Goal: Task Accomplishment & Management: Complete application form

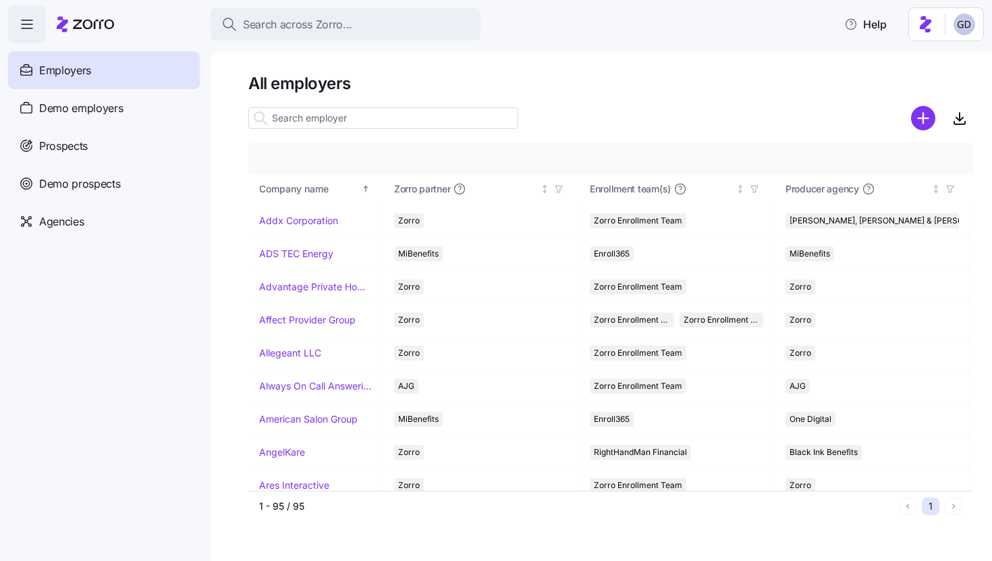
click at [375, 121] on input at bounding box center [383, 118] width 270 height 22
click at [374, 124] on input at bounding box center [383, 118] width 270 height 22
click at [346, 27] on span "Search across Zorro..." at bounding box center [297, 24] width 109 height 17
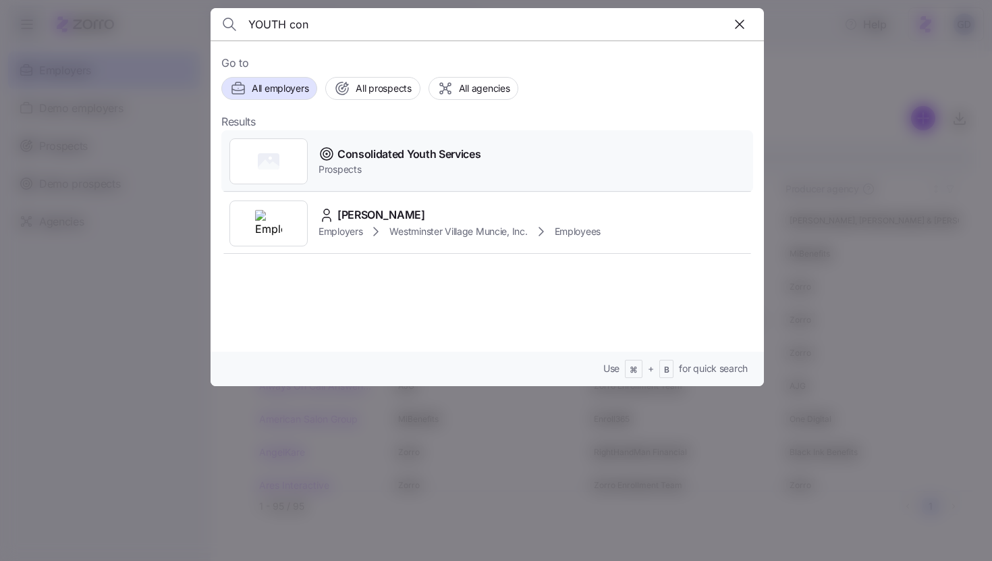
type input "YOUTH con"
click at [395, 151] on span "Consolidated Youth Services" at bounding box center [408, 154] width 143 height 17
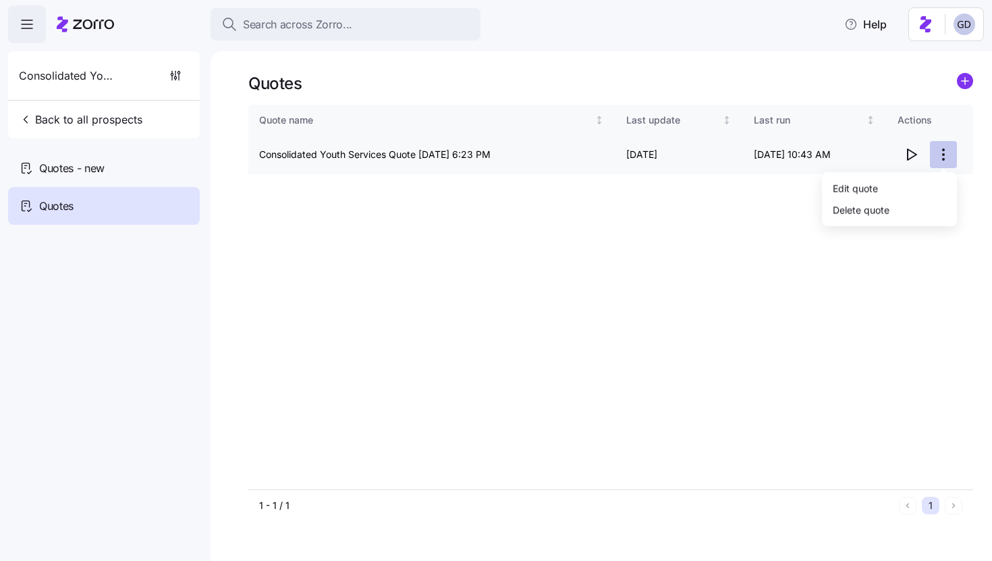
click at [941, 158] on html "Search across Zorro... Help Consolidated Youth Services Back to all prospects Q…" at bounding box center [496, 276] width 992 height 553
click at [572, 242] on html "Search across Zorro... Help Consolidated Youth Services Back to all prospects Q…" at bounding box center [496, 276] width 992 height 553
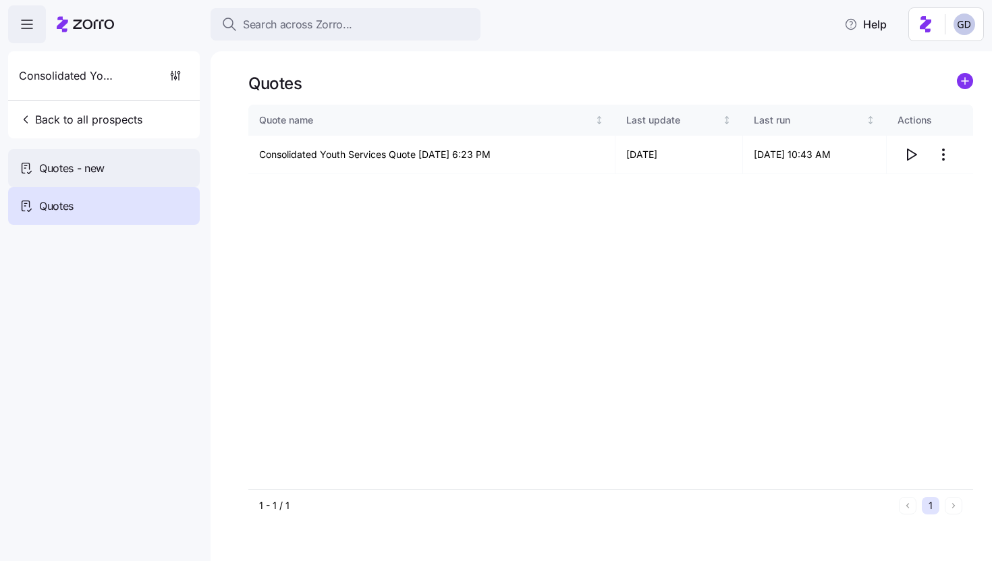
click at [105, 159] on div "Quotes - new" at bounding box center [104, 168] width 192 height 38
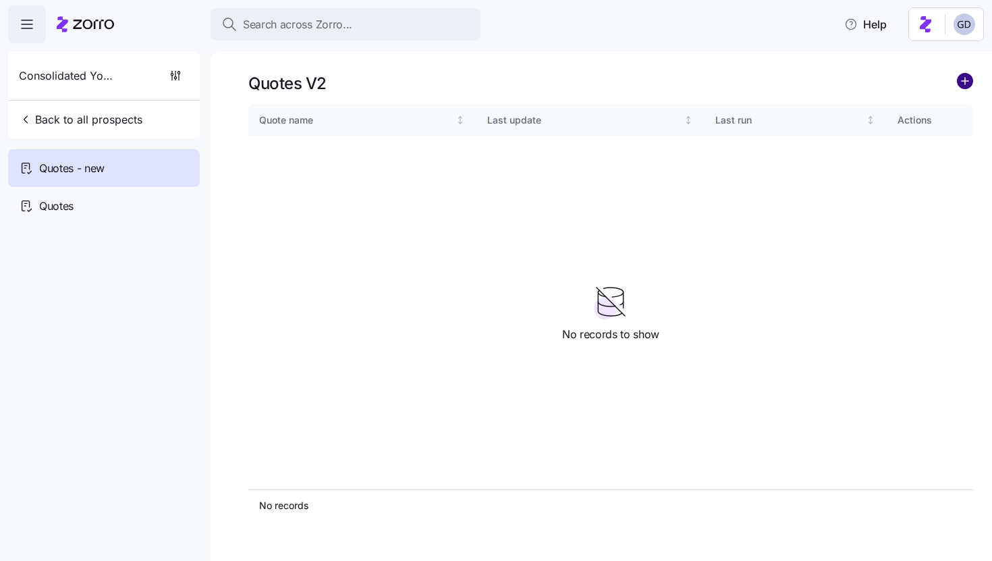
click at [964, 74] on circle "add icon" at bounding box center [964, 81] width 15 height 15
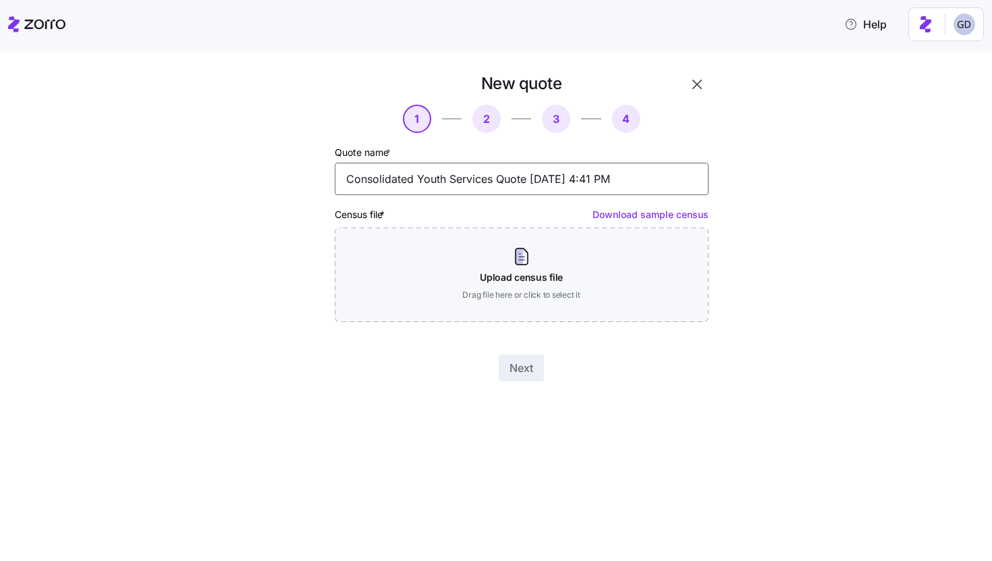
drag, startPoint x: 530, startPoint y: 180, endPoint x: 649, endPoint y: 184, distance: 118.8
click at [649, 184] on input "Consolidated Youth Services Quote 09/26/2025 4:41 PM" at bounding box center [522, 179] width 374 height 32
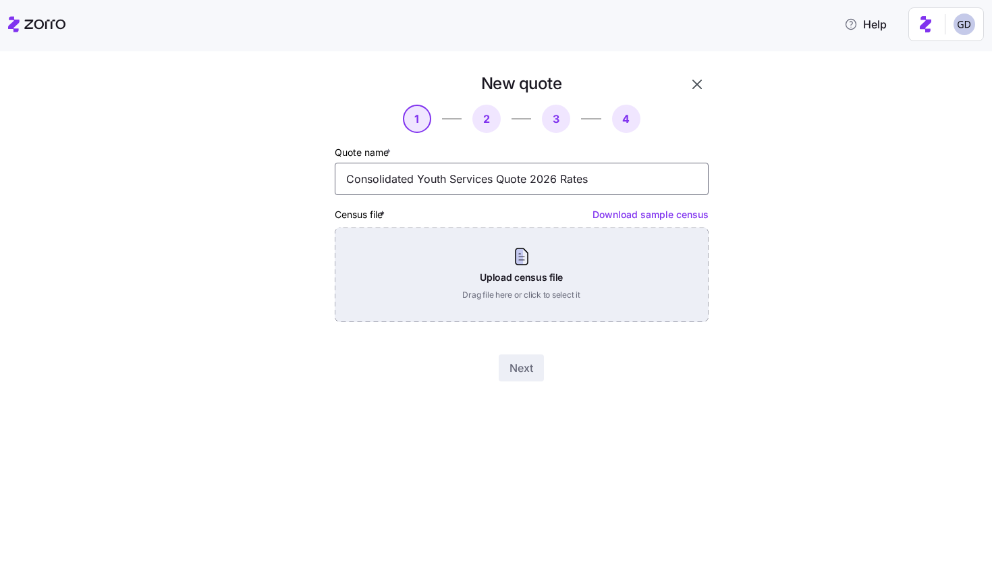
type input "Consolidated Youth Services Quote 2026 Rates"
click at [577, 276] on div "Upload census file Drag file here or click to select it" at bounding box center [522, 274] width 374 height 94
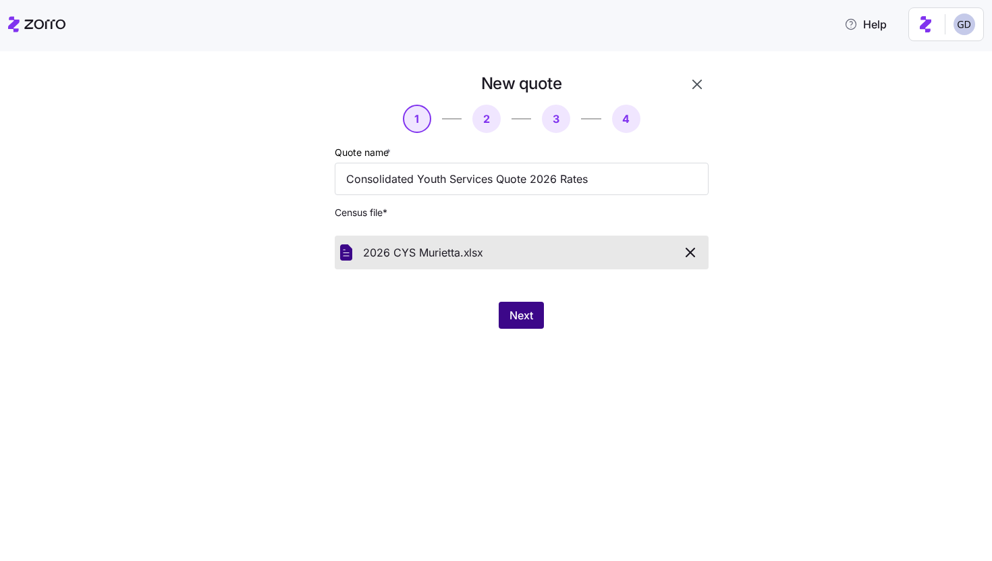
click at [534, 317] on button "Next" at bounding box center [521, 315] width 45 height 27
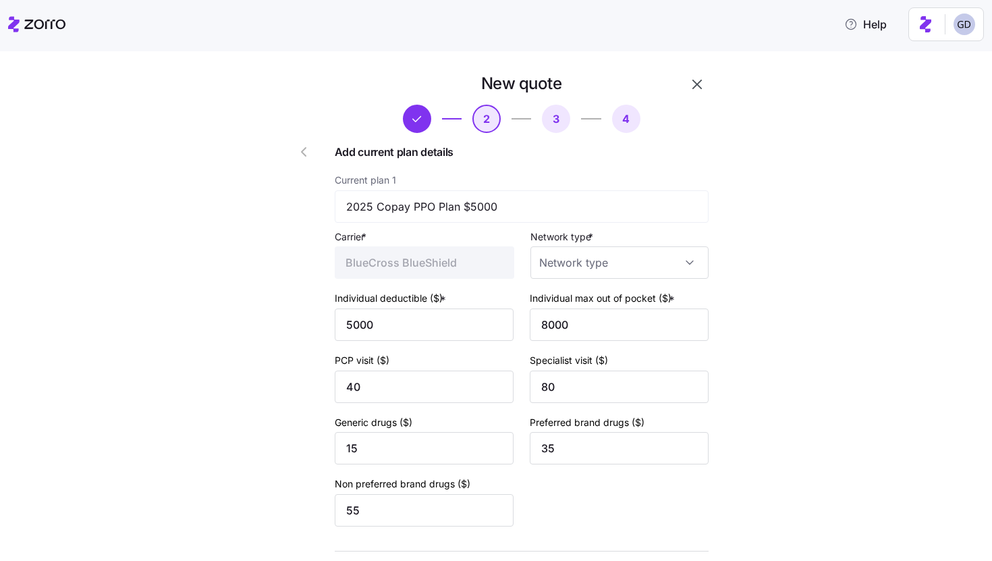
type input "PPO"
type input "HMO"
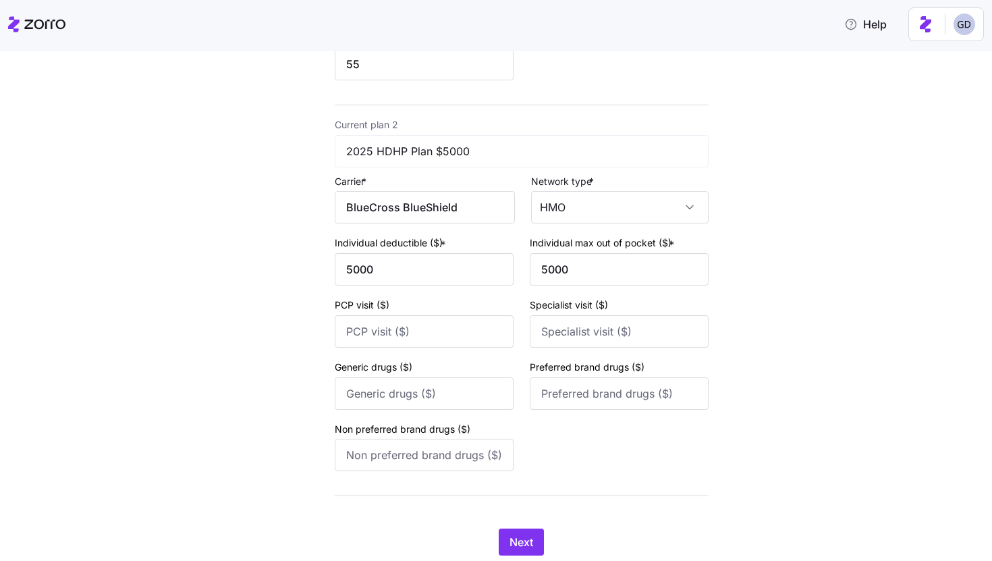
scroll to position [493, 0]
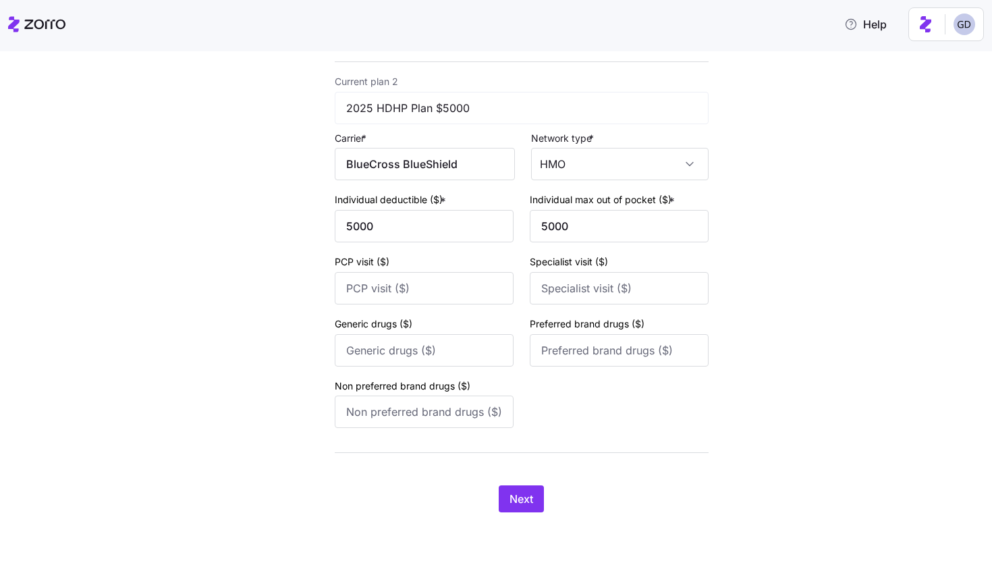
click at [522, 483] on div "New quote 2 3 4 Add current plan details Current plan 1 2025 Copay PPO Plan $50…" at bounding box center [521, 47] width 385 height 939
click at [524, 495] on span "Next" at bounding box center [521, 499] width 24 height 16
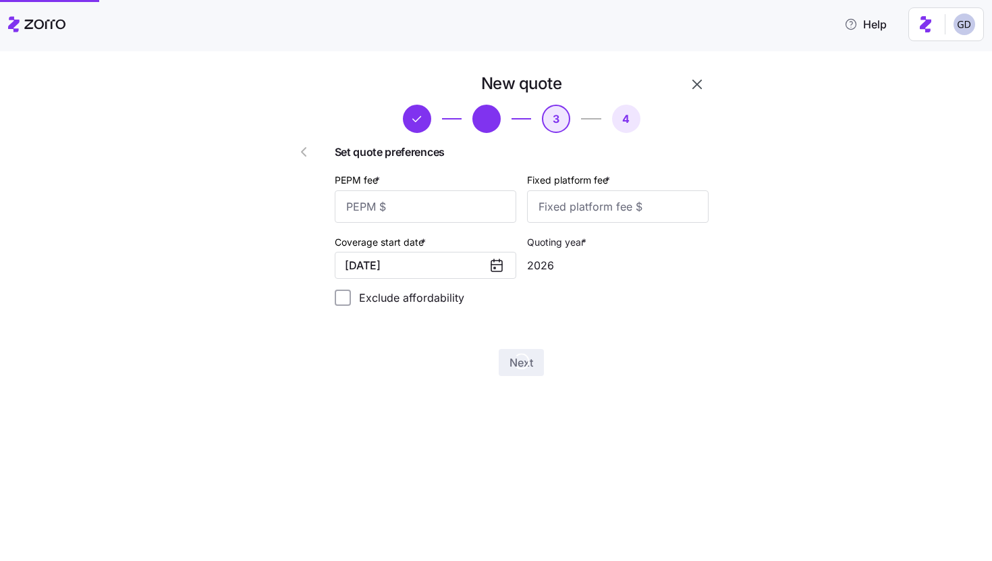
scroll to position [0, 0]
click at [427, 209] on input "PEPM fee *" at bounding box center [426, 206] width 182 height 32
type input "60"
type input "100"
click at [521, 362] on span "Next" at bounding box center [521, 362] width 24 height 16
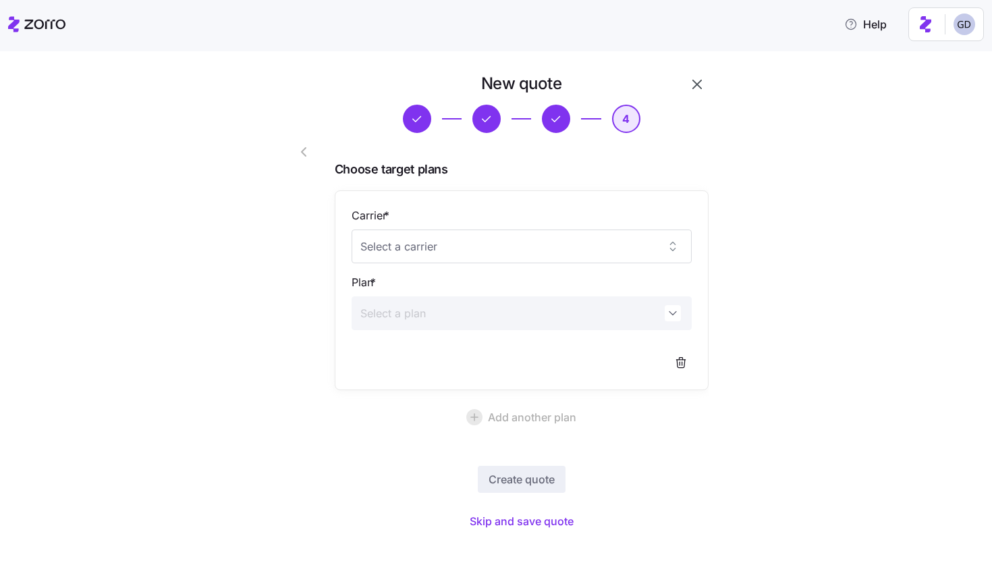
scroll to position [20, 0]
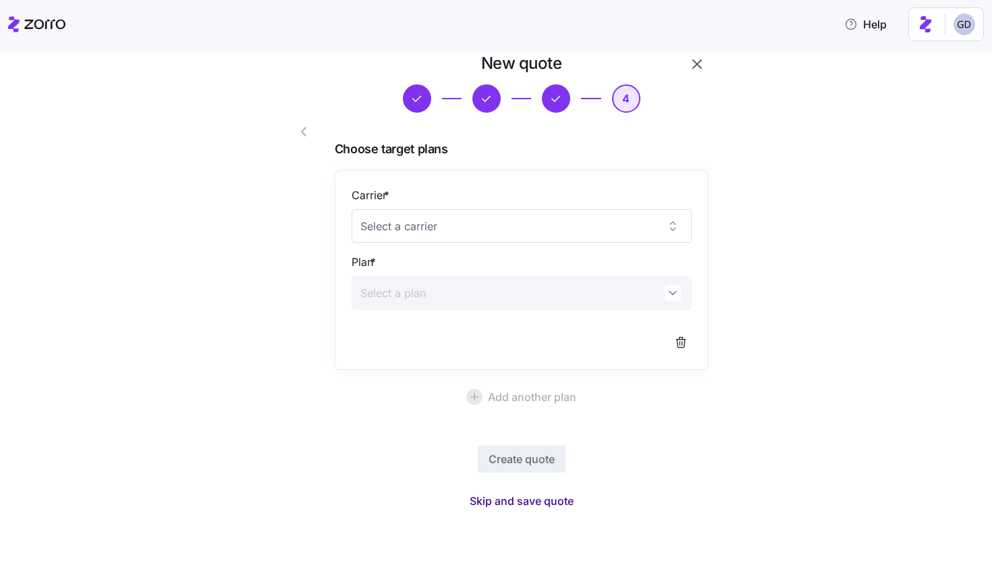
click at [505, 505] on span "Skip and save quote" at bounding box center [522, 501] width 104 height 16
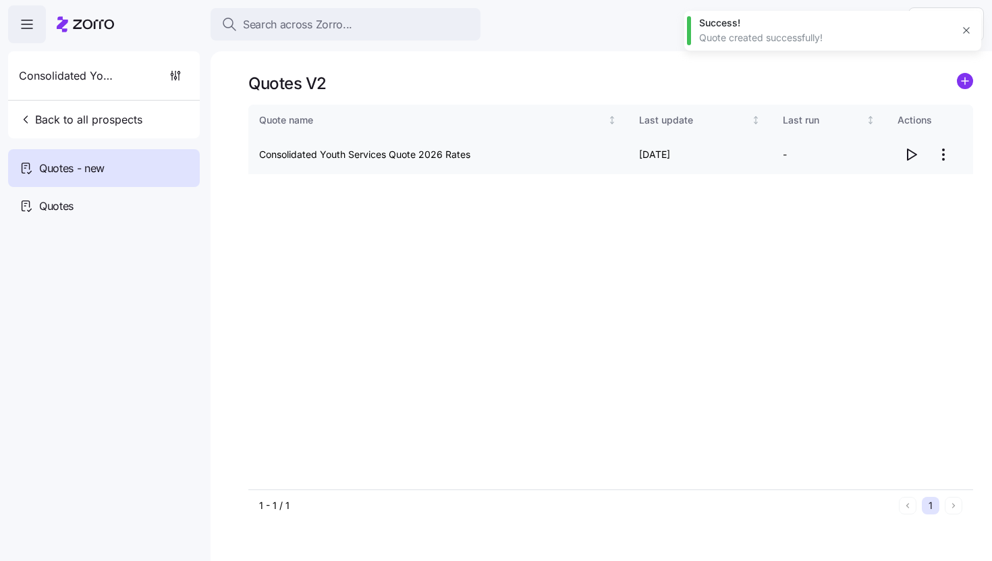
click at [912, 151] on icon "button" at bounding box center [911, 154] width 16 height 16
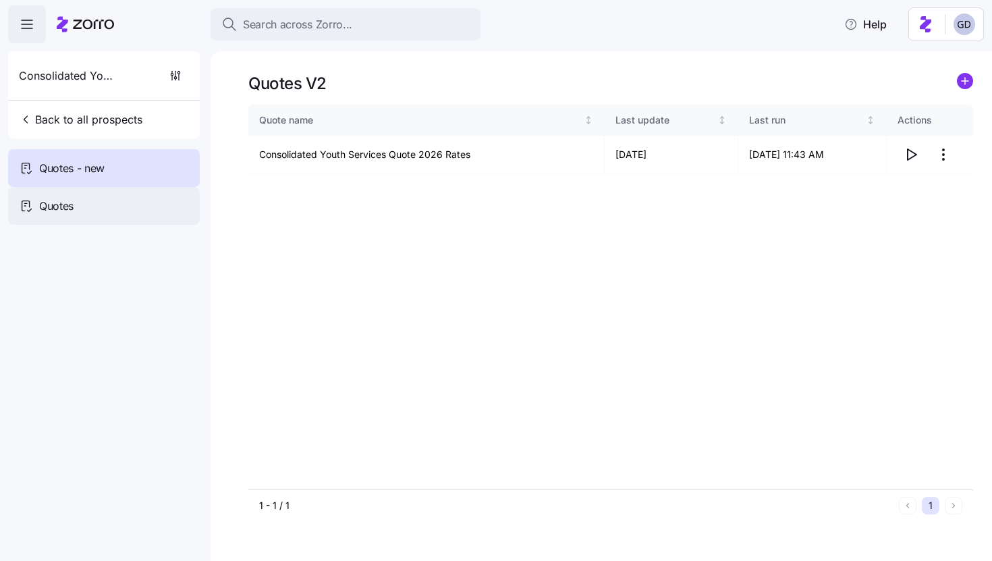
click at [72, 215] on div "Quotes" at bounding box center [104, 206] width 192 height 38
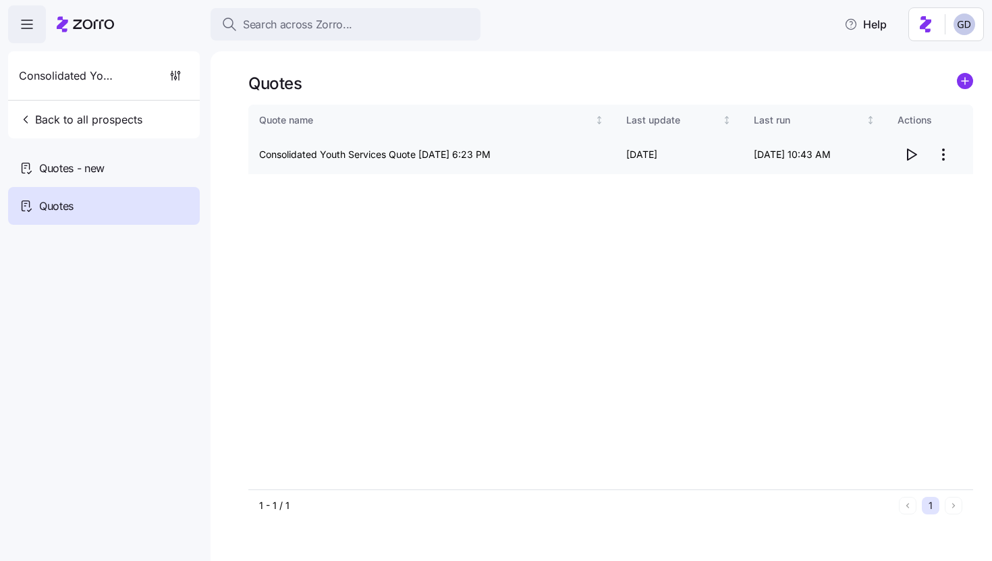
click at [908, 156] on icon "button" at bounding box center [912, 154] width 9 height 11
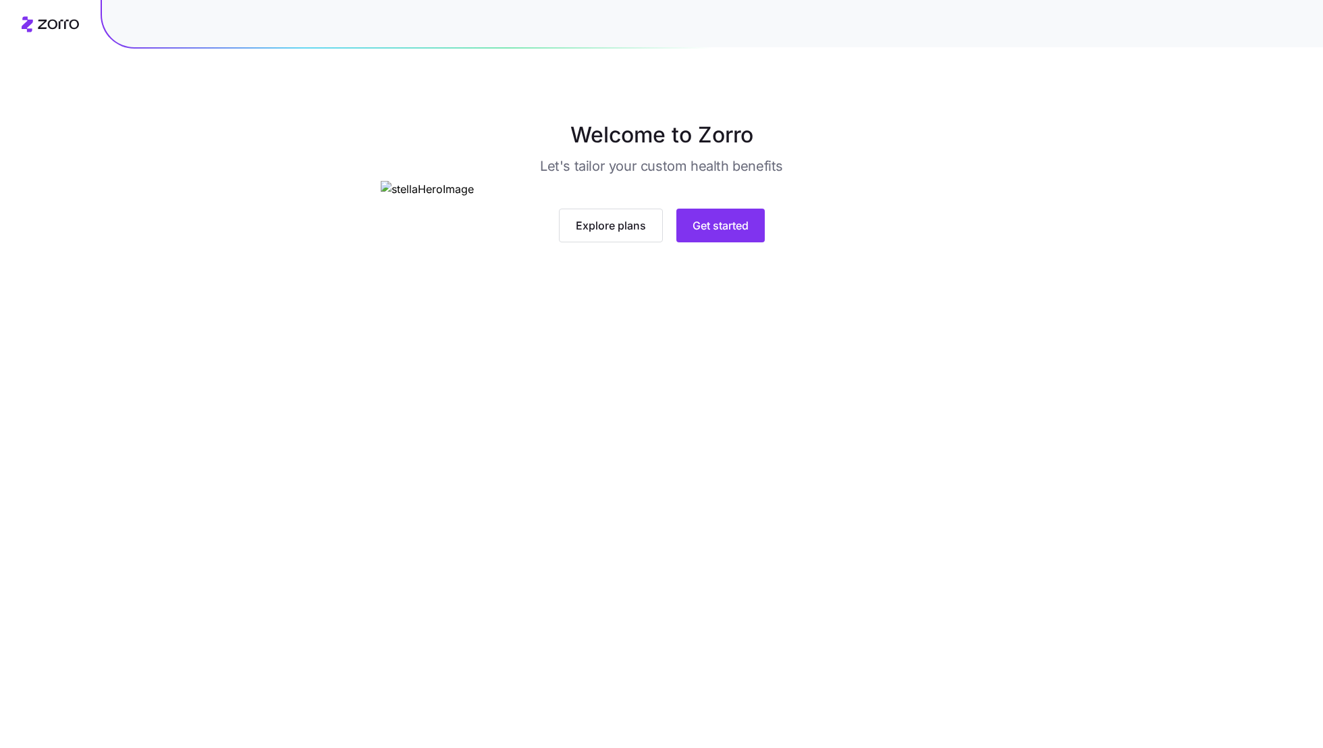
click at [726, 198] on img at bounding box center [662, 189] width 562 height 17
click at [727, 233] on span "Get started" at bounding box center [720, 225] width 56 height 16
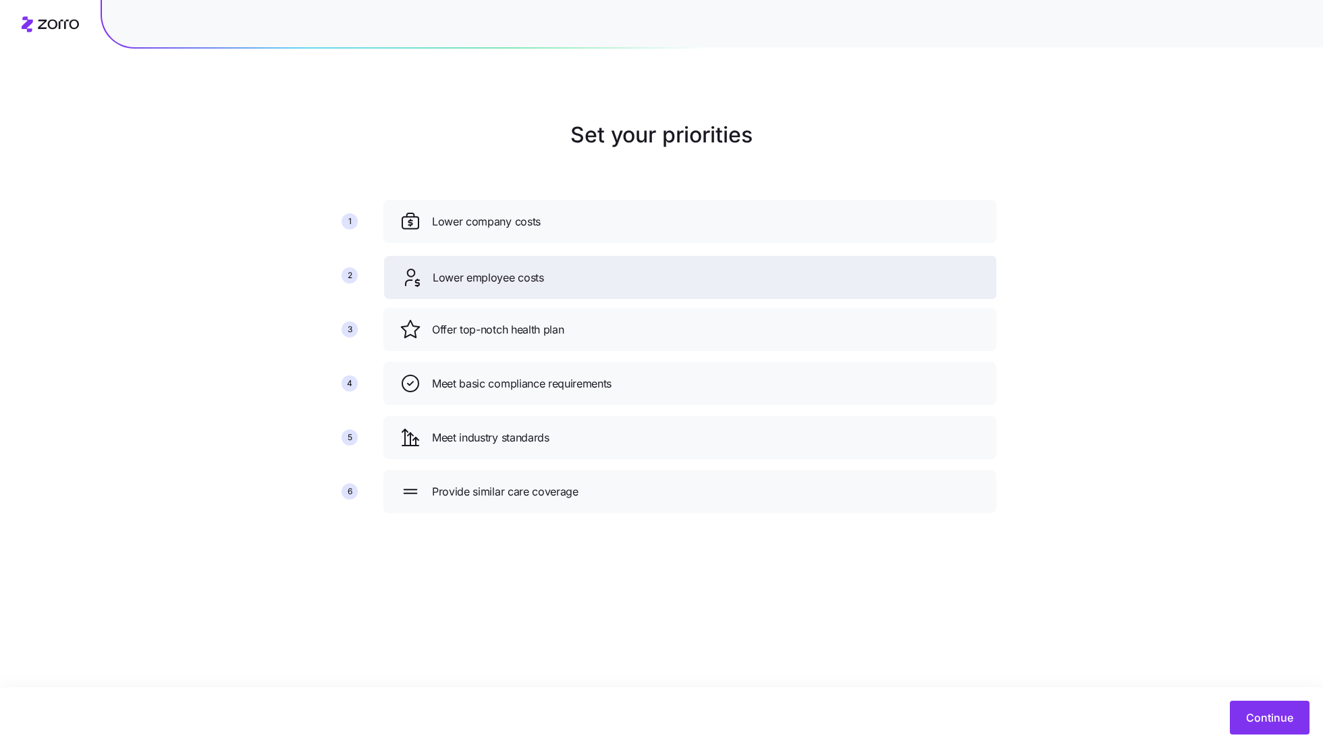
drag, startPoint x: 633, startPoint y: 321, endPoint x: 635, endPoint y: 268, distance: 53.3
click at [635, 268] on div "Lower employee costs" at bounding box center [690, 278] width 580 height 22
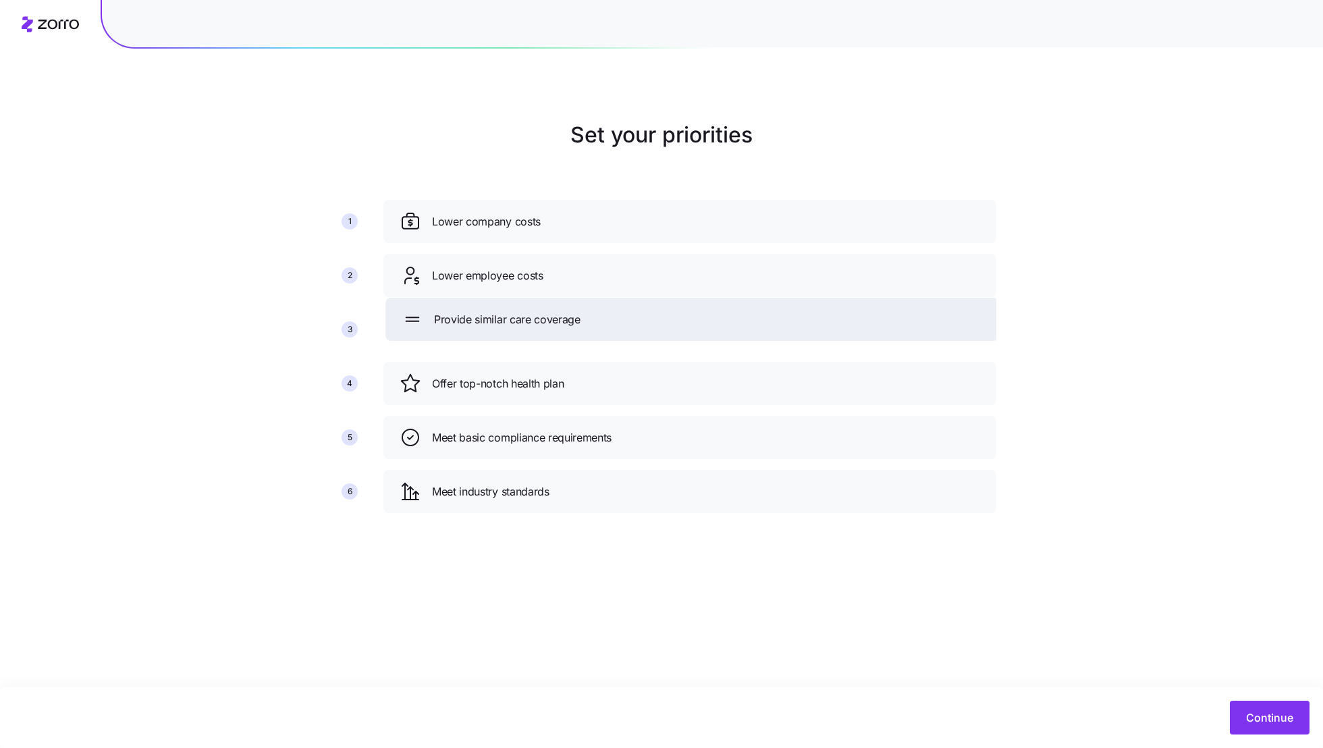
drag, startPoint x: 578, startPoint y: 492, endPoint x: 580, endPoint y: 319, distance: 172.8
click at [580, 319] on div "Provide similar care coverage" at bounding box center [691, 319] width 580 height 22
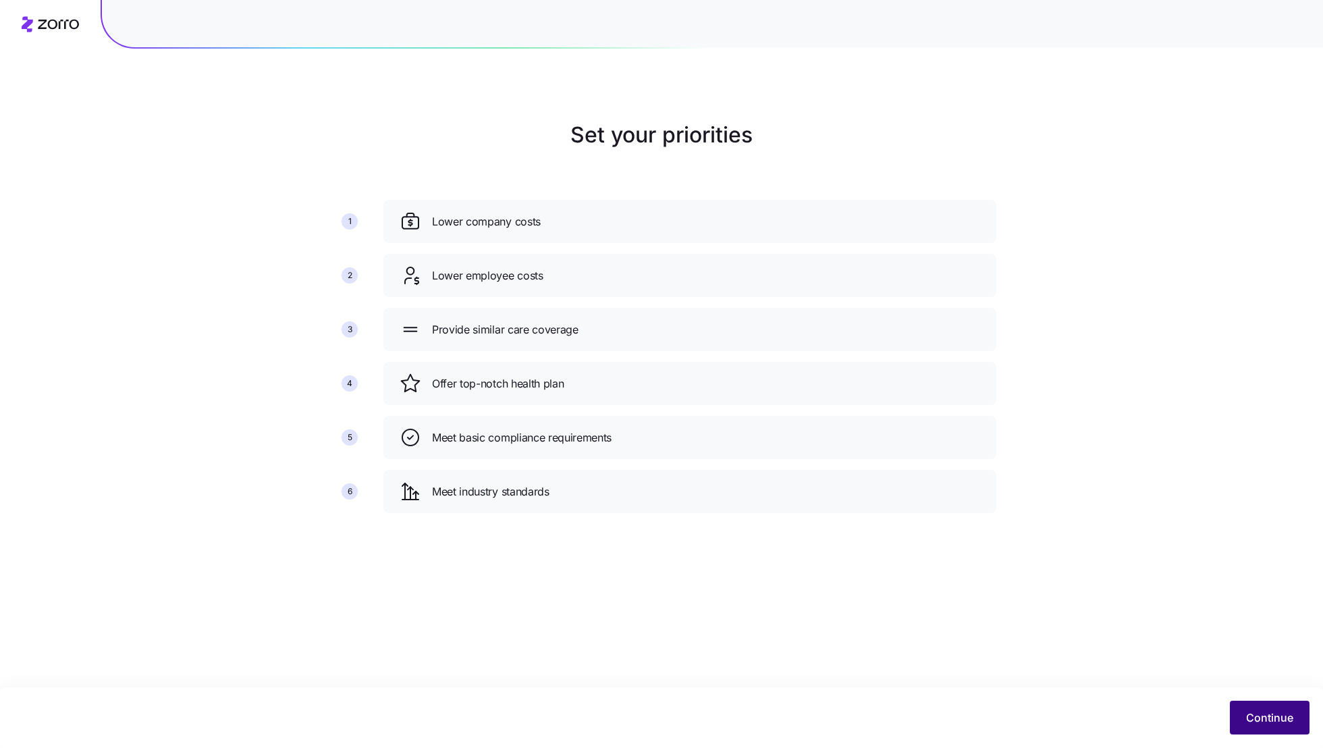
click at [1291, 719] on span "Continue" at bounding box center [1269, 717] width 47 height 16
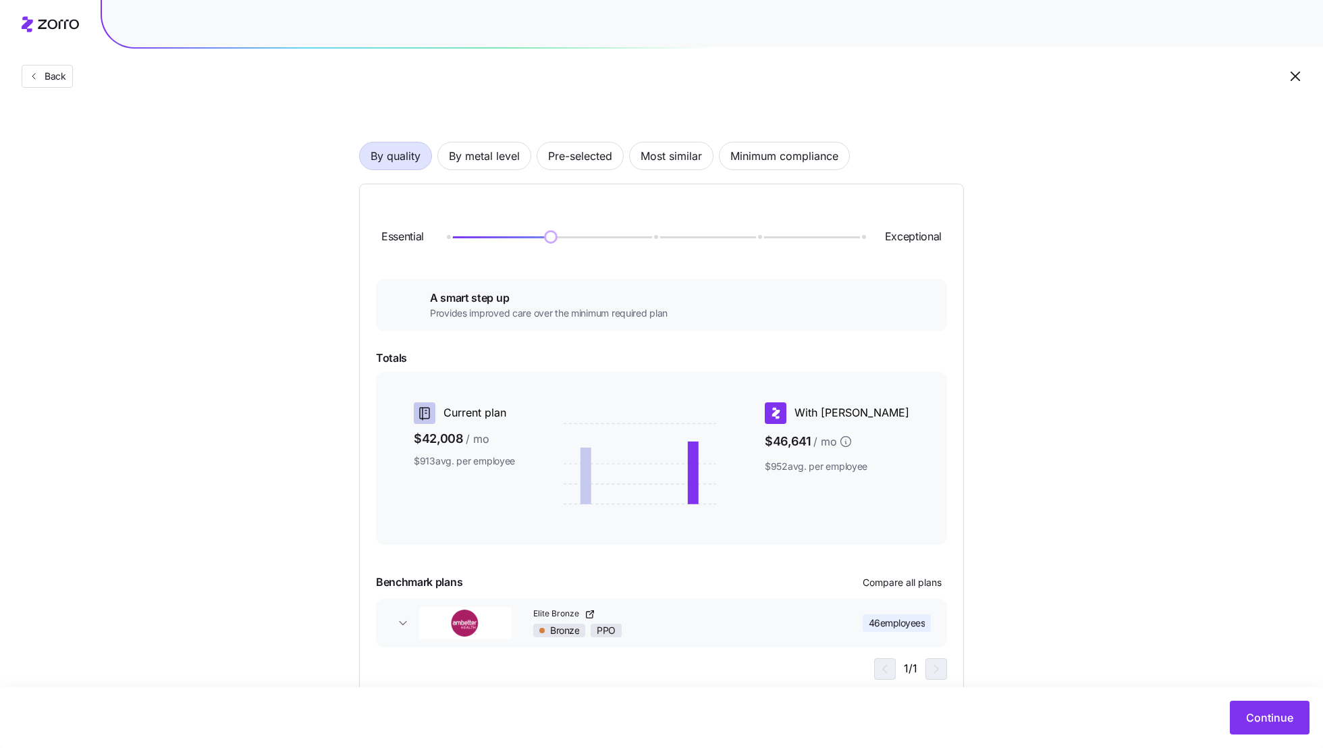
scroll to position [61, 0]
click at [469, 157] on span "By metal level" at bounding box center [484, 153] width 71 height 27
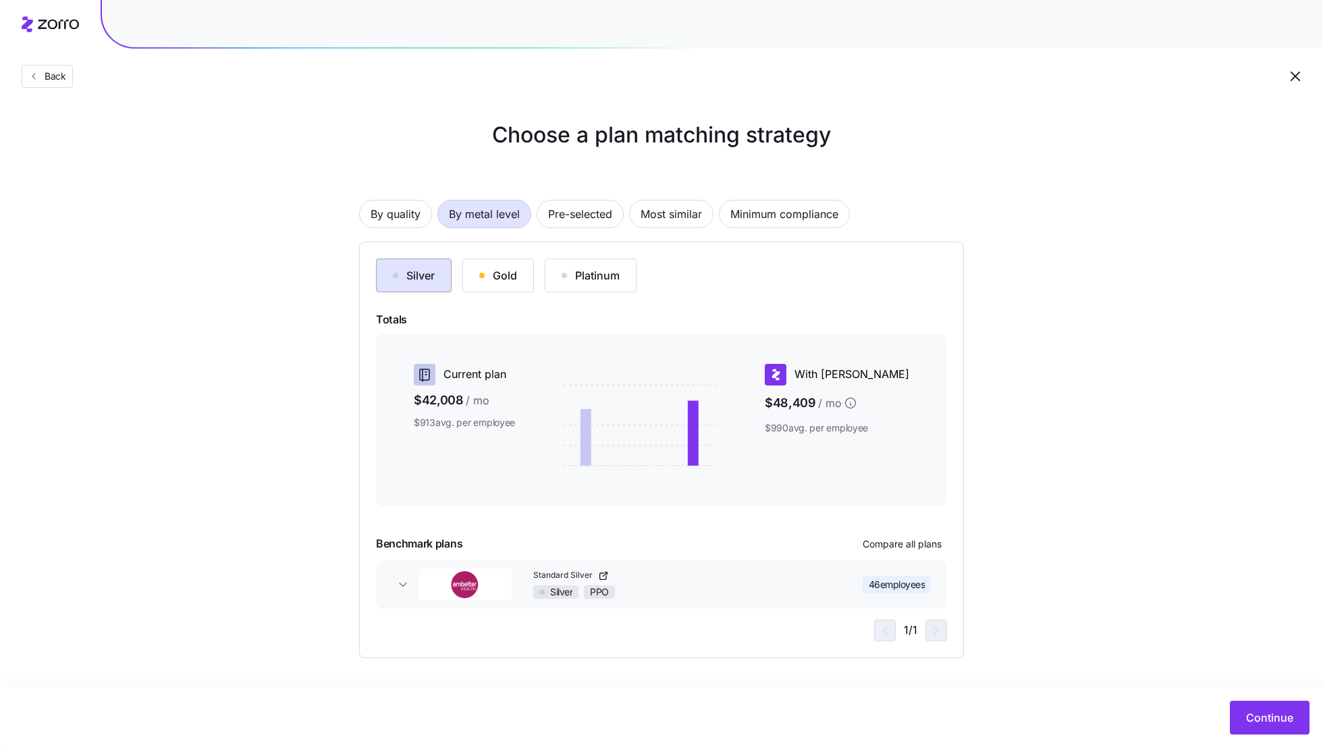
click at [416, 281] on div "Silver" at bounding box center [414, 275] width 42 height 16
click at [787, 210] on span "Minimum compliance" at bounding box center [784, 213] width 108 height 27
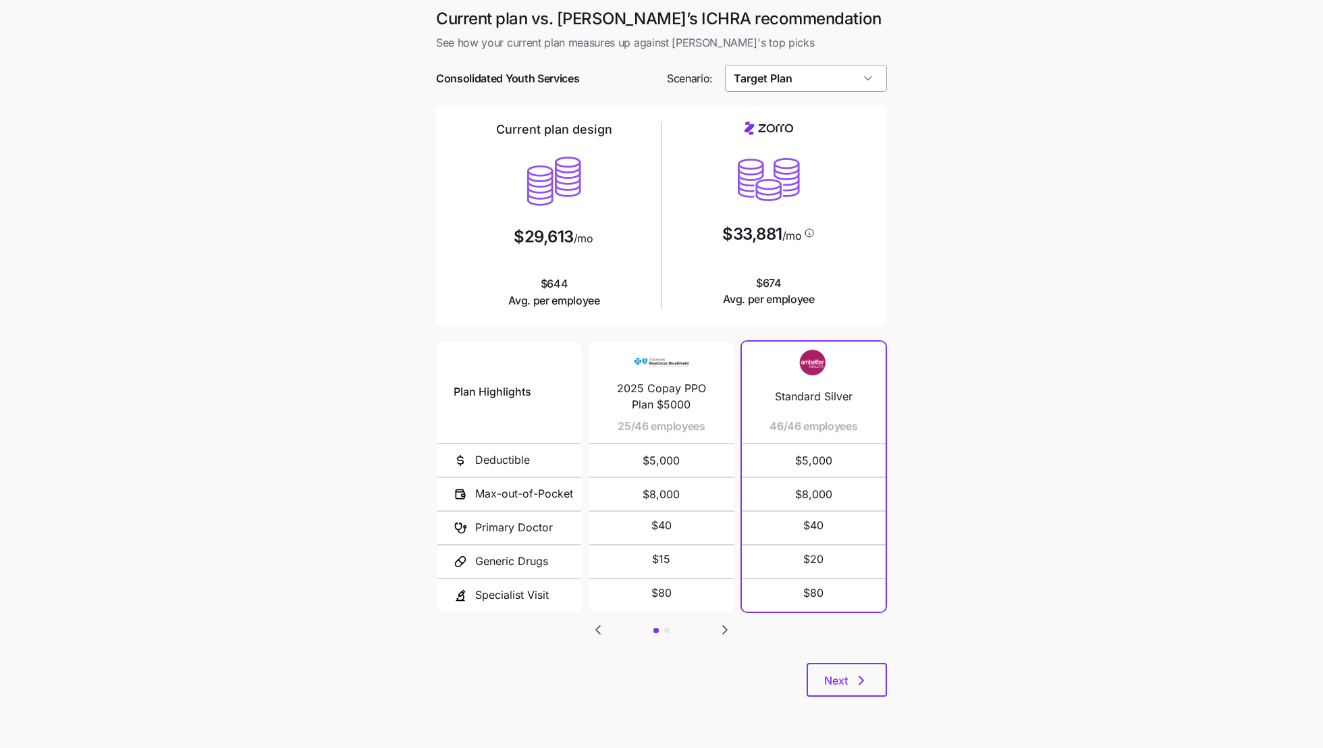
click at [778, 77] on input "Target Plan" at bounding box center [806, 78] width 163 height 27
click at [787, 215] on span "Low Cost Silver" at bounding box center [772, 217] width 68 height 15
type input "Low Cost Silver"
click at [967, 310] on main "Current plan vs. Zorro’s ICHRA recommendation See how your current plan measure…" at bounding box center [661, 374] width 1323 height 748
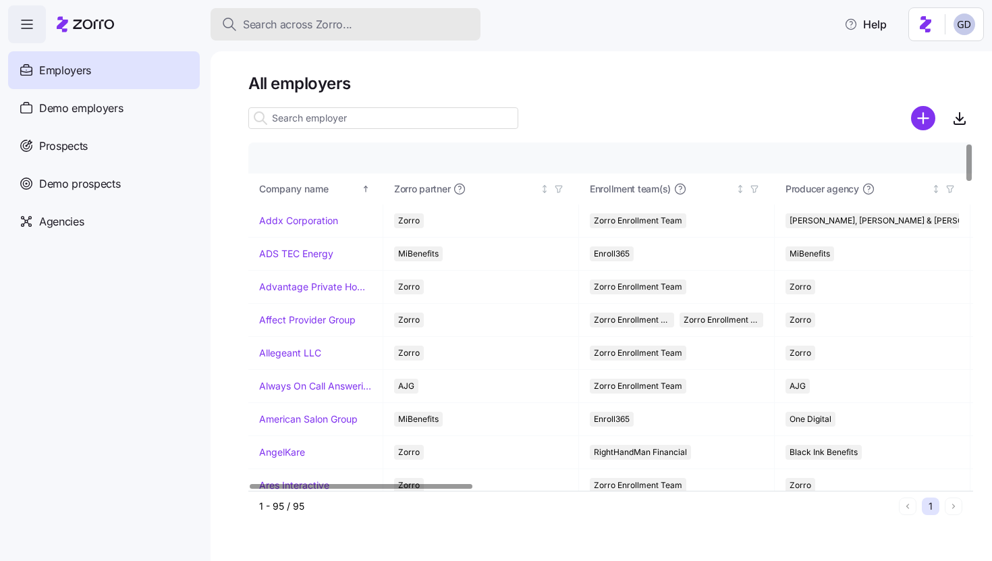
click at [339, 26] on span "Search across Zorro..." at bounding box center [297, 24] width 109 height 17
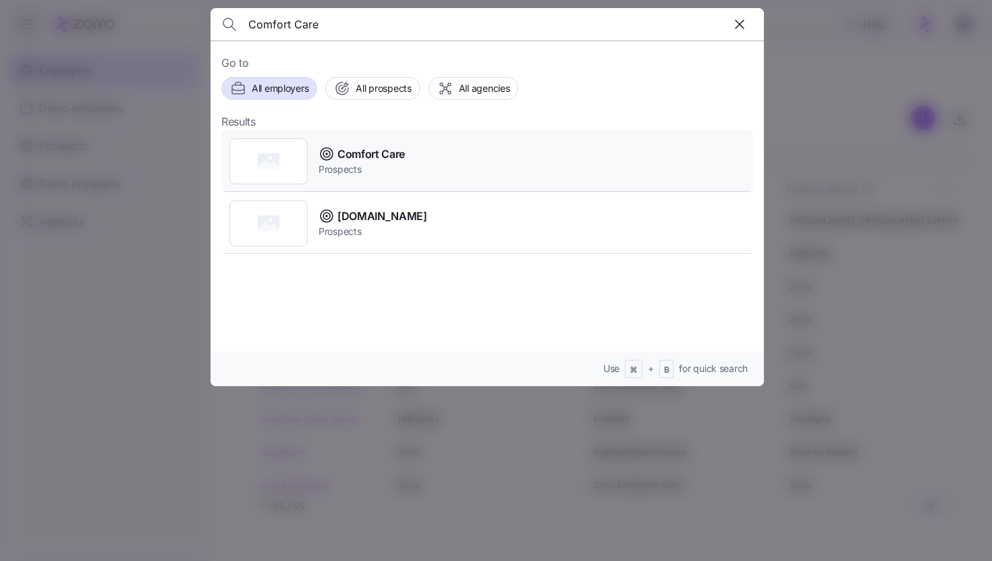
type input "Comfort Care"
click at [381, 163] on span "Prospects" at bounding box center [361, 169] width 86 height 13
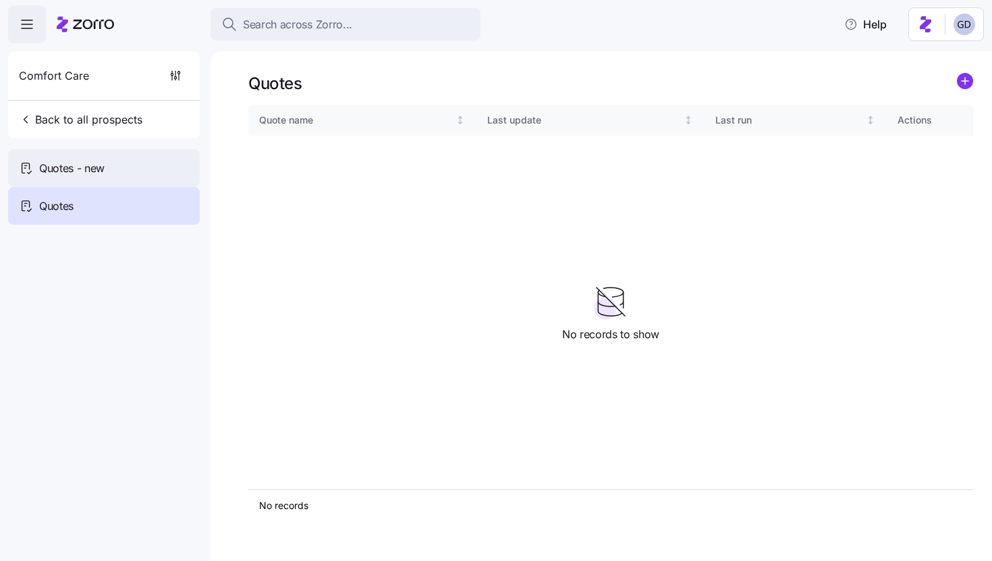
click at [119, 174] on div "Quotes - new" at bounding box center [104, 168] width 192 height 38
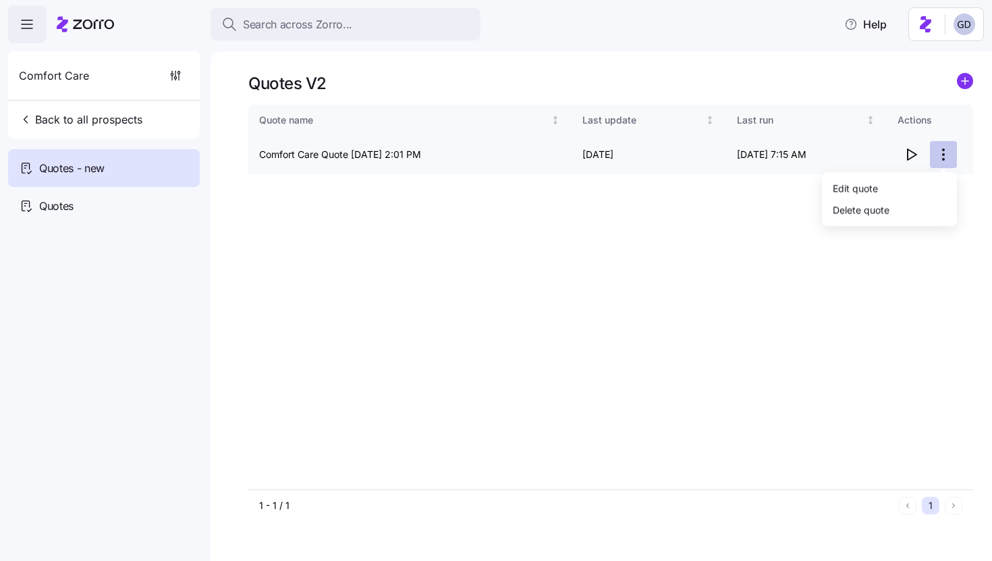
click at [942, 150] on html "Search across Zorro... Help Comfort Care Back to all prospects Quotes - new Quo…" at bounding box center [496, 276] width 992 height 553
click at [878, 188] on div "Edit quote" at bounding box center [889, 188] width 124 height 22
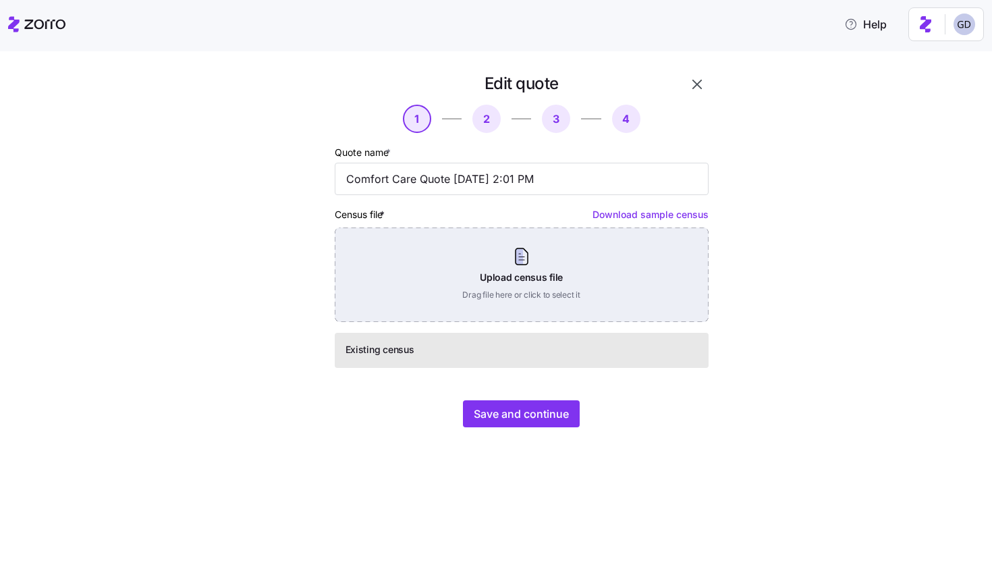
click at [521, 274] on div "Upload census file Drag file here or click to select it" at bounding box center [522, 274] width 374 height 94
click at [537, 285] on div "Upload census file Drag file here or click to select it" at bounding box center [522, 274] width 374 height 94
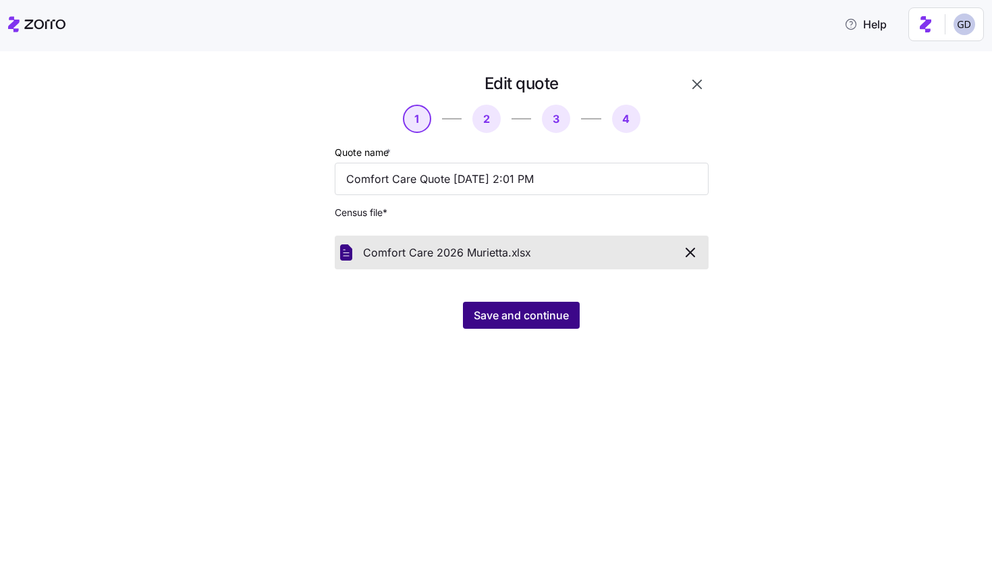
click at [528, 321] on span "Save and continue" at bounding box center [521, 315] width 95 height 16
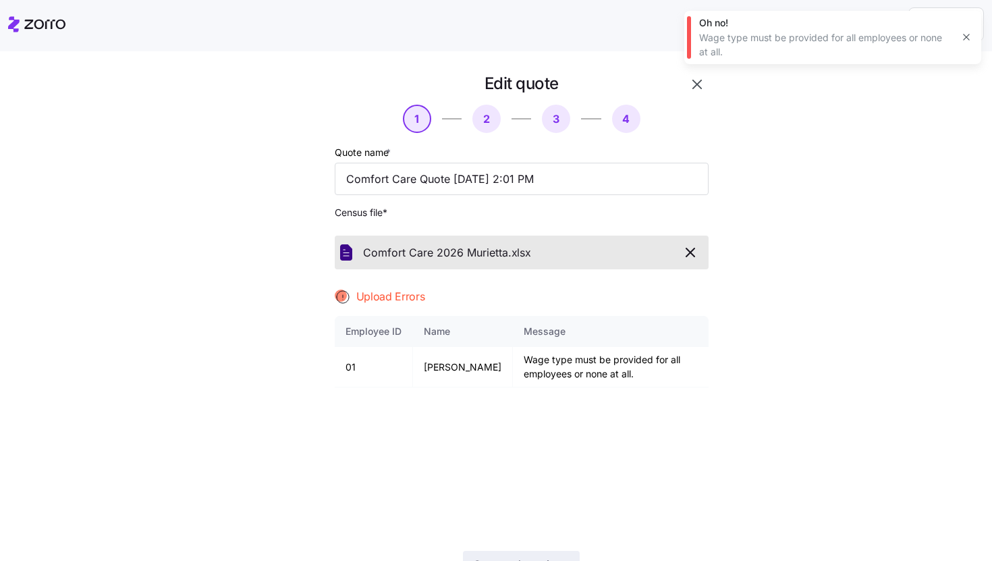
click at [691, 255] on icon "button" at bounding box center [690, 252] width 16 height 16
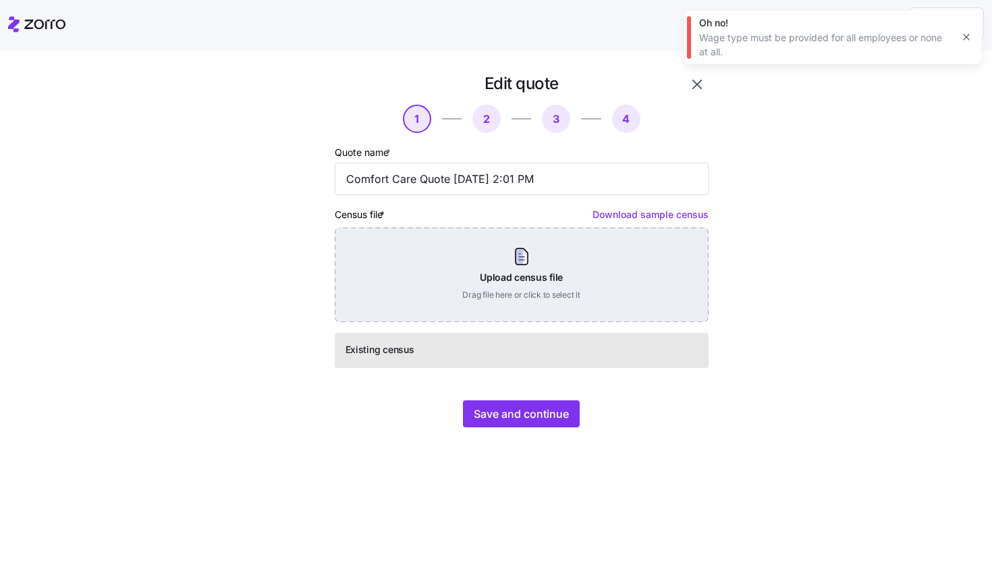
click at [522, 250] on div "Upload census file Drag file here or click to select it" at bounding box center [522, 274] width 374 height 94
click at [632, 268] on div "Upload census file Drag file here or click to select it" at bounding box center [522, 274] width 374 height 94
click at [487, 261] on div "Upload census file Drag file here or click to select it" at bounding box center [522, 274] width 374 height 94
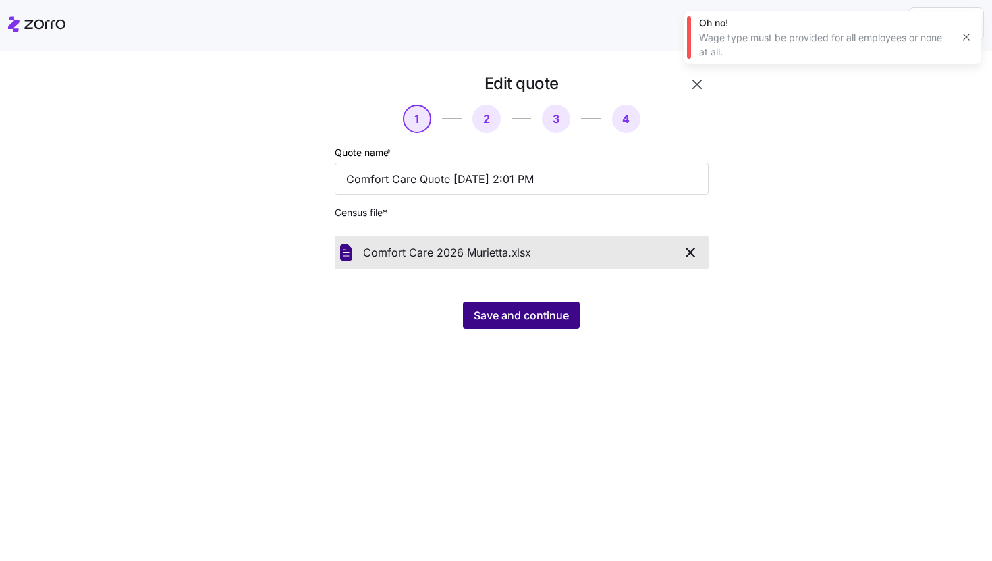
click at [503, 312] on span "Save and continue" at bounding box center [521, 315] width 95 height 16
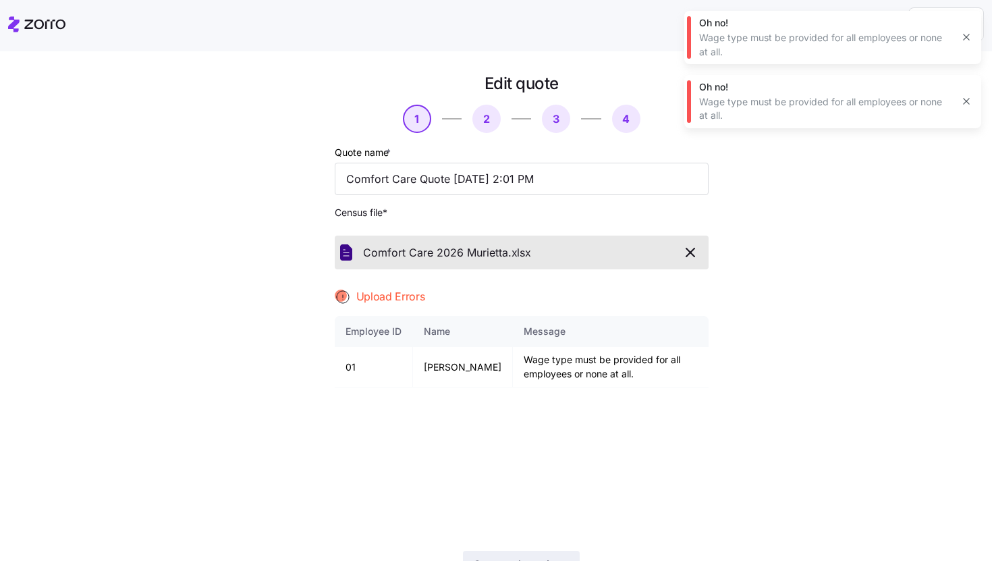
click at [688, 247] on icon "button" at bounding box center [690, 252] width 16 height 16
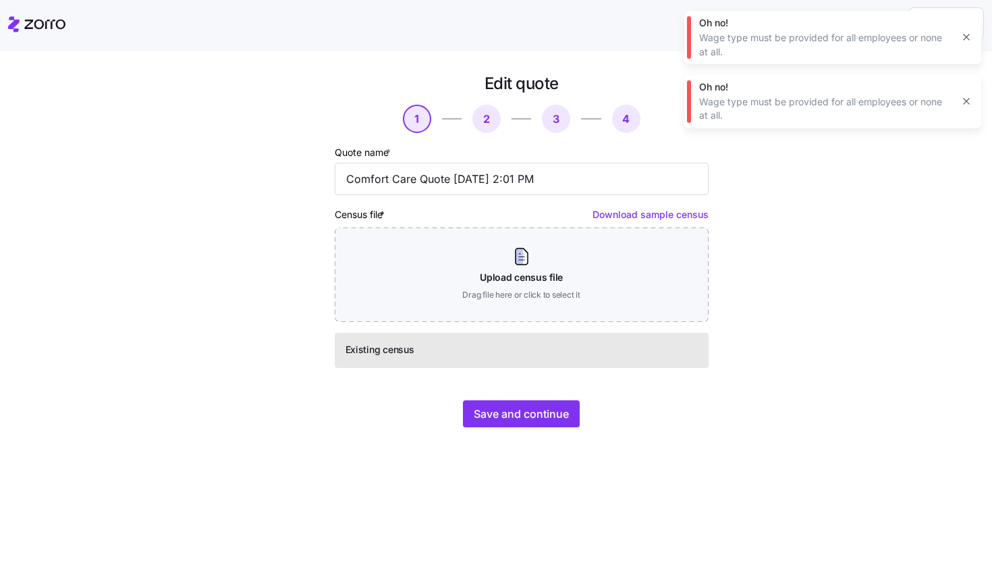
click at [960, 101] on button "button" at bounding box center [966, 101] width 19 height 19
click at [960, 40] on button "button" at bounding box center [966, 37] width 19 height 19
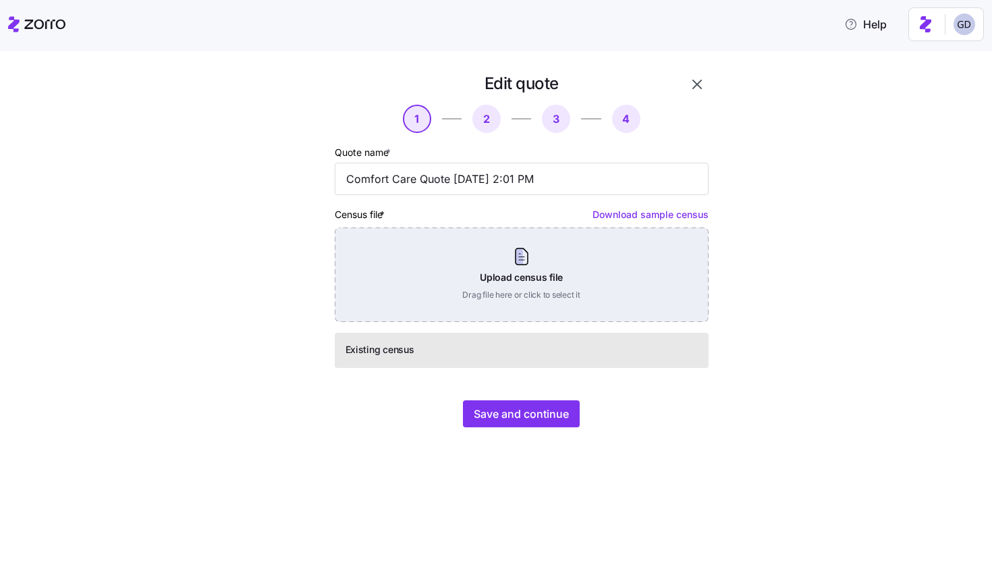
click at [542, 289] on div "Upload census file Drag file here or click to select it" at bounding box center [522, 274] width 374 height 94
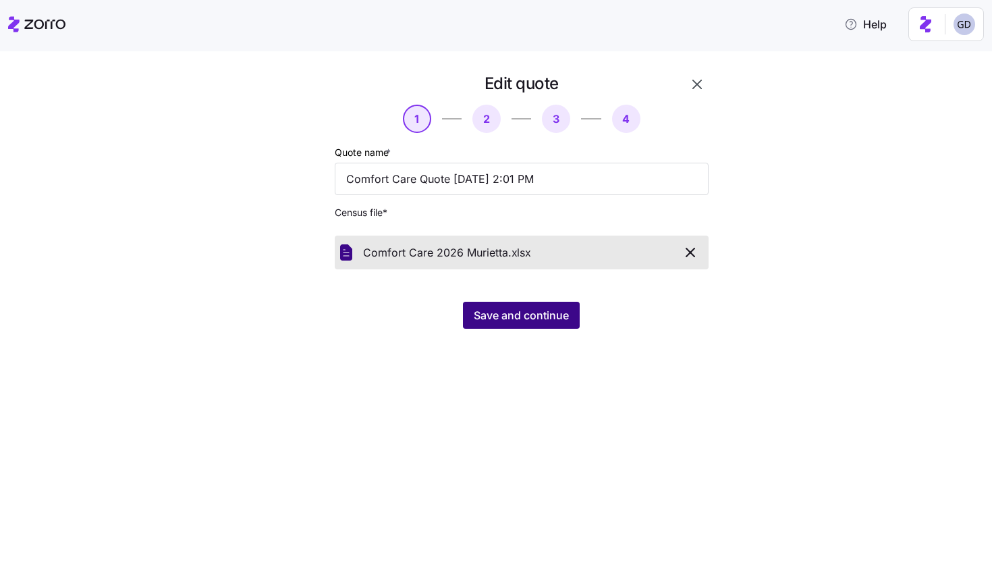
click at [518, 325] on button "Save and continue" at bounding box center [521, 315] width 117 height 27
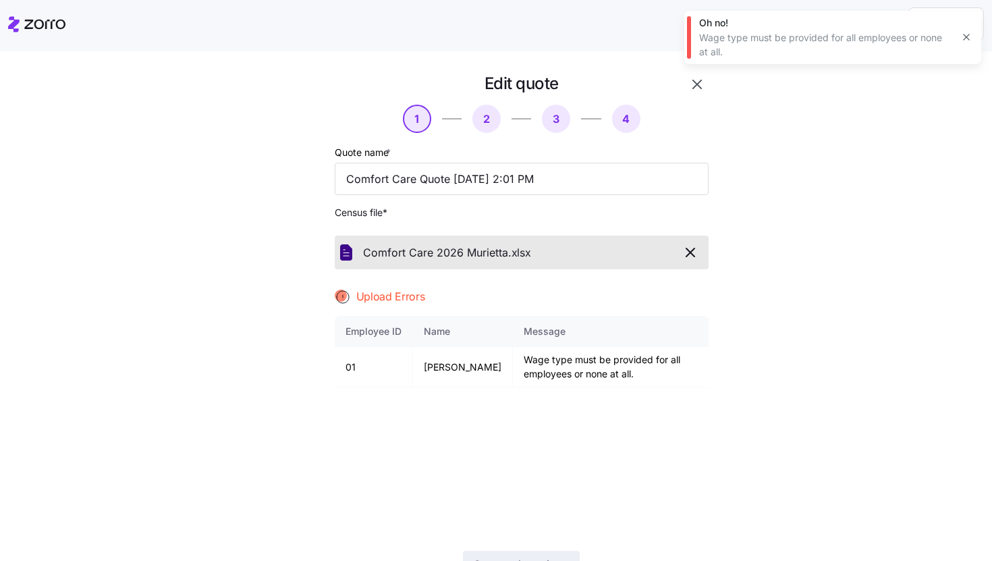
click at [691, 253] on icon "button" at bounding box center [690, 252] width 16 height 16
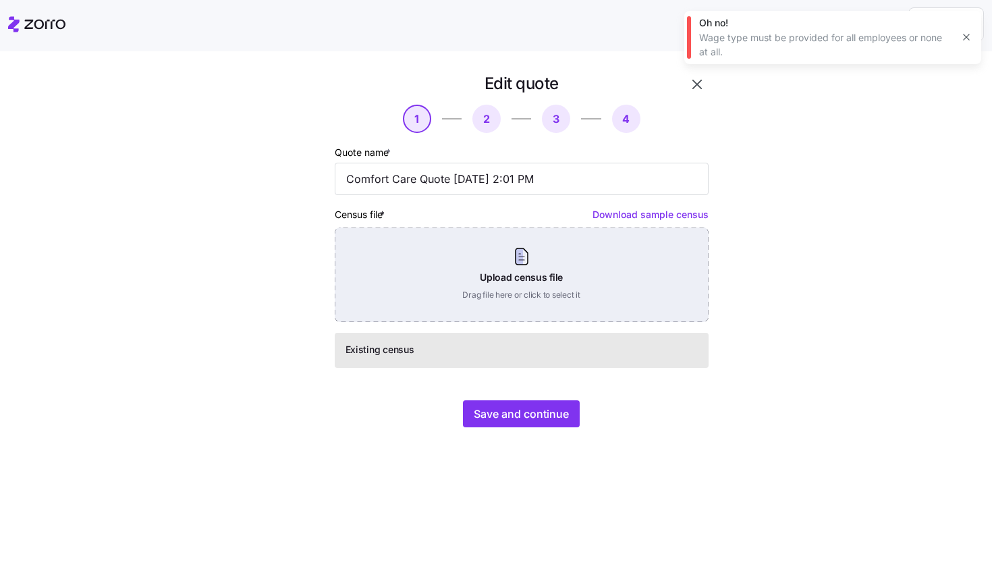
click at [454, 277] on div "Upload census file Drag file here or click to select it" at bounding box center [522, 274] width 374 height 94
click at [511, 297] on div "Upload census file Drag file here or click to select it" at bounding box center [522, 274] width 374 height 94
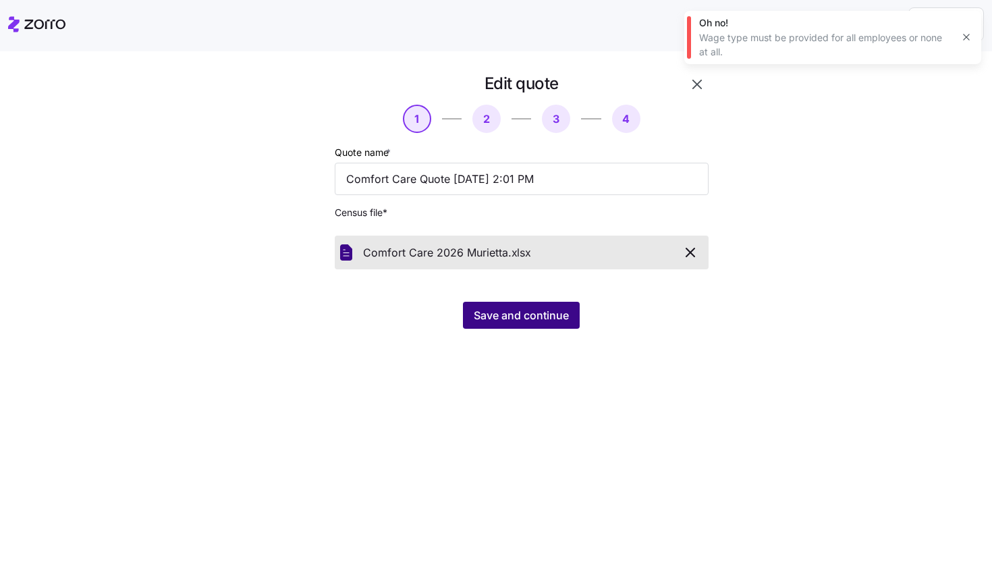
click at [546, 326] on button "Save and continue" at bounding box center [521, 315] width 117 height 27
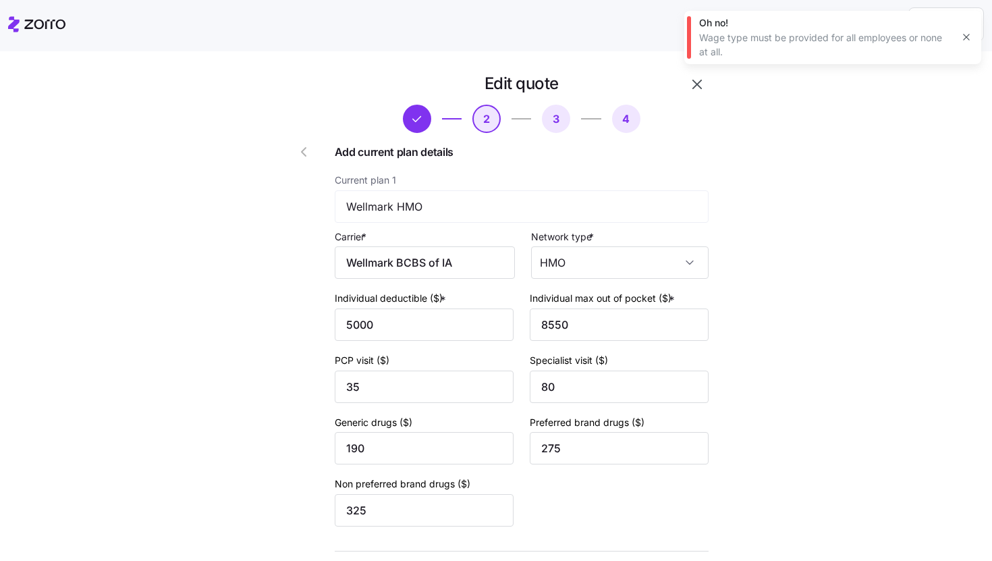
scroll to position [493, 0]
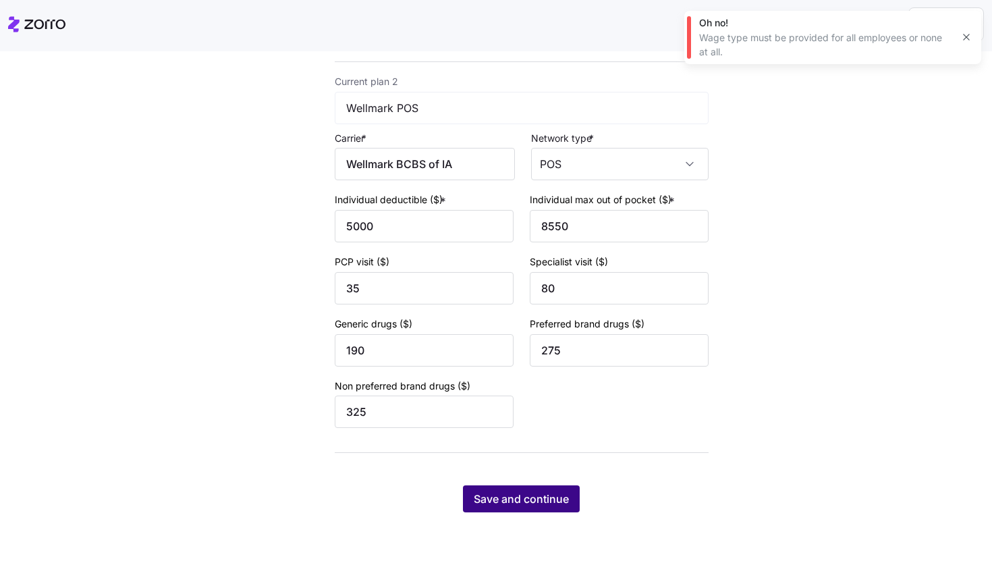
click at [520, 501] on span "Save and continue" at bounding box center [521, 499] width 95 height 16
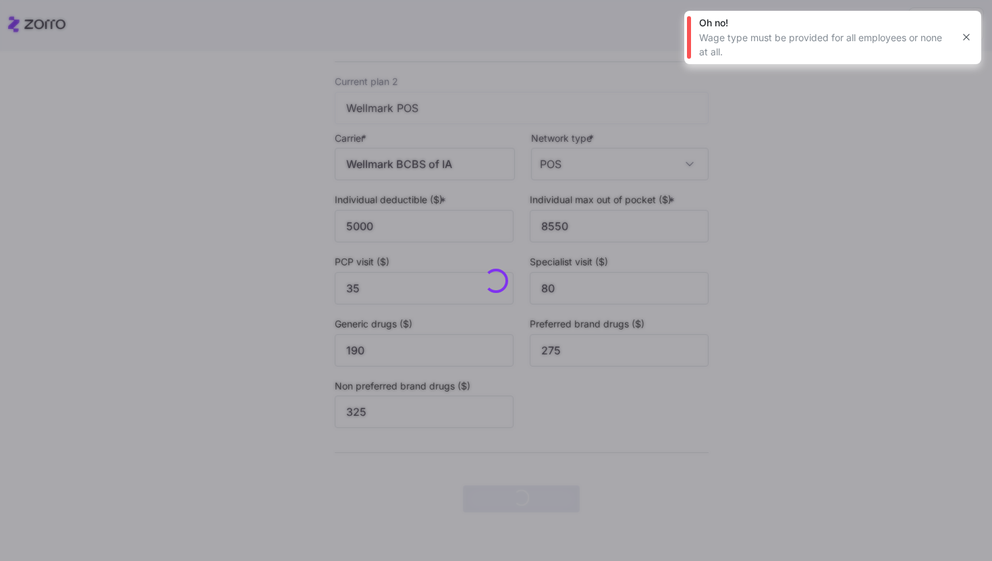
scroll to position [0, 0]
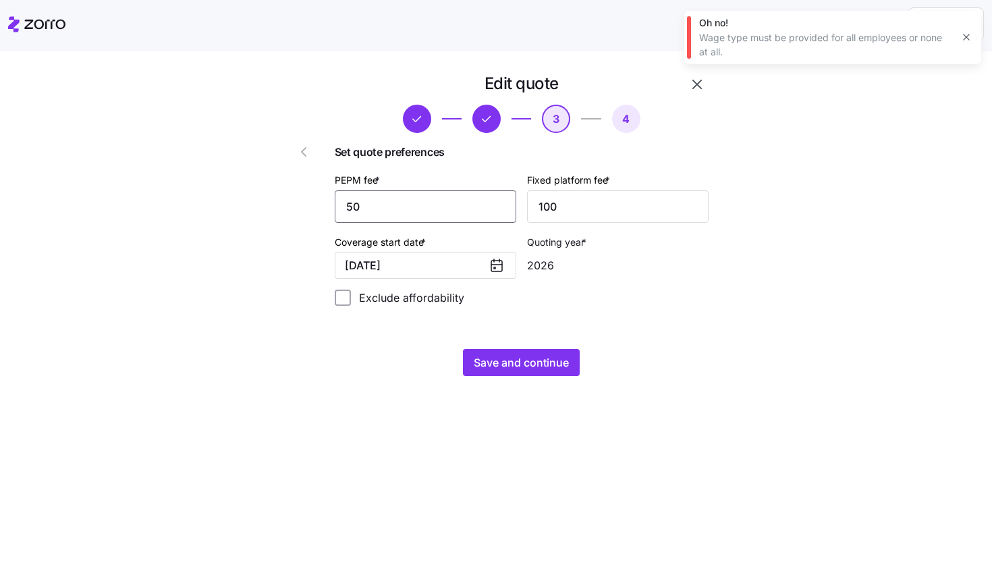
click at [424, 197] on input "50" at bounding box center [426, 206] width 182 height 32
type input "20"
click at [557, 215] on input "100" at bounding box center [618, 206] width 182 height 32
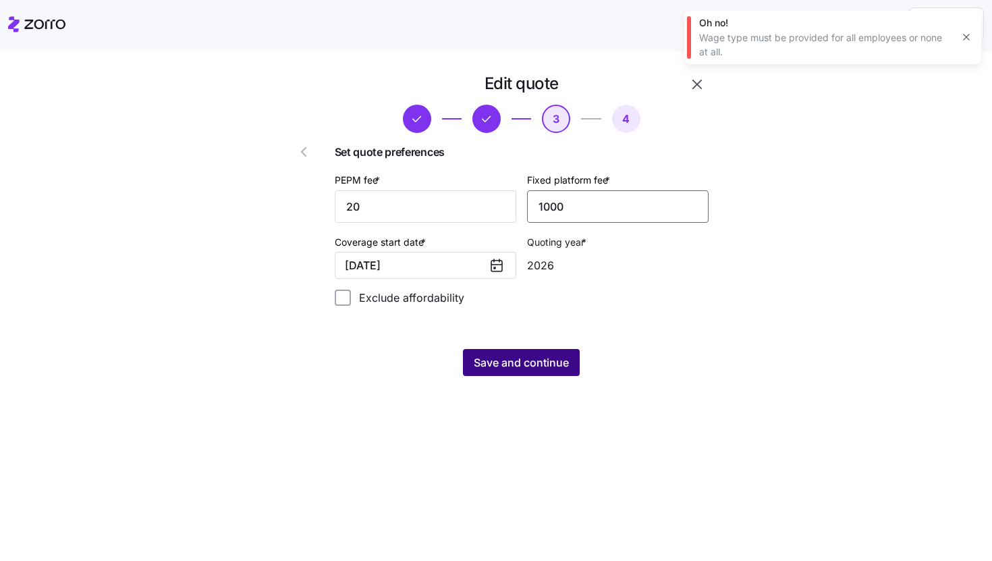
type input "1000"
click at [535, 360] on span "Save and continue" at bounding box center [521, 362] width 95 height 16
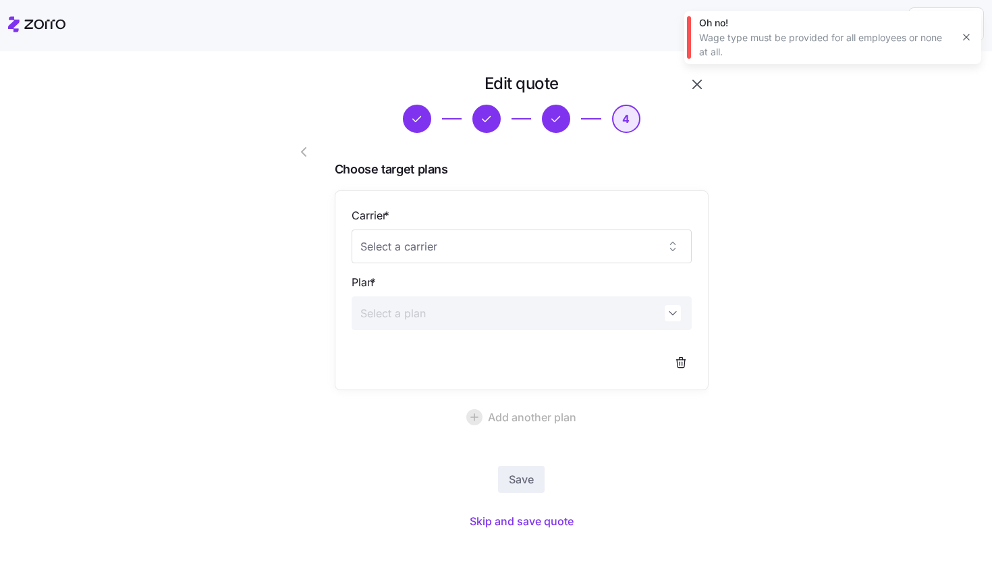
scroll to position [20, 0]
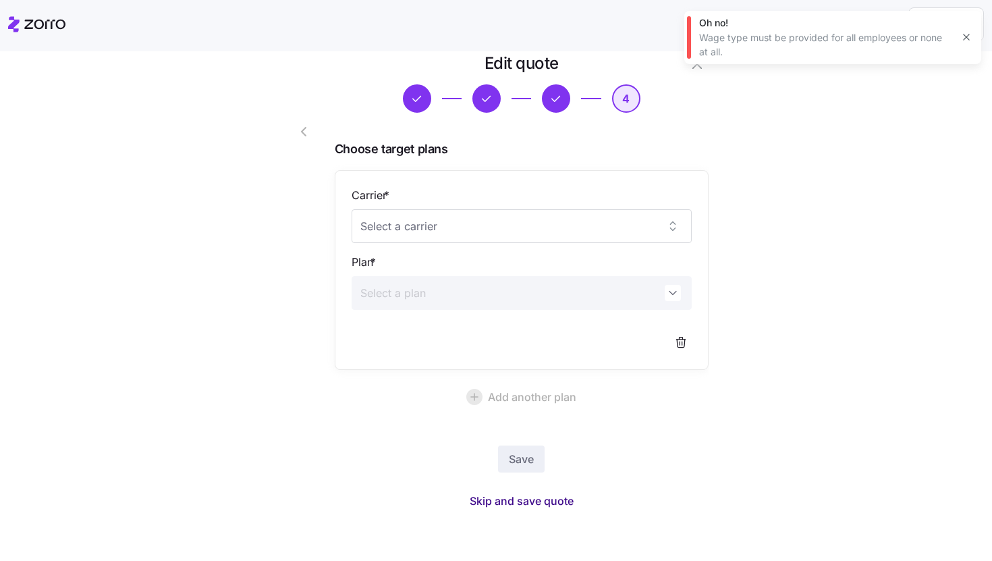
click at [525, 503] on span "Skip and save quote" at bounding box center [522, 501] width 104 height 16
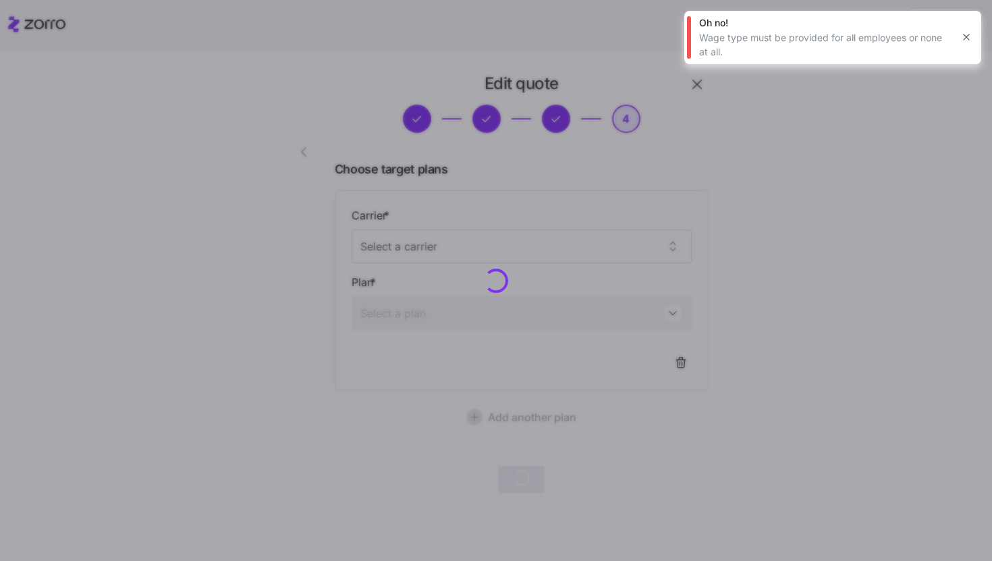
click at [965, 41] on icon "button" at bounding box center [966, 37] width 11 height 11
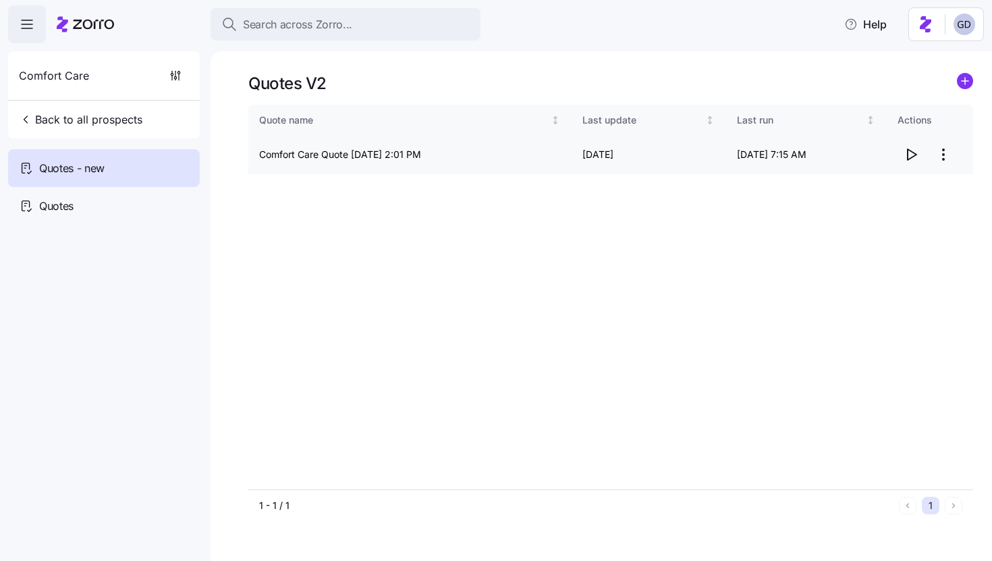
click at [909, 156] on icon "button" at bounding box center [911, 154] width 16 height 16
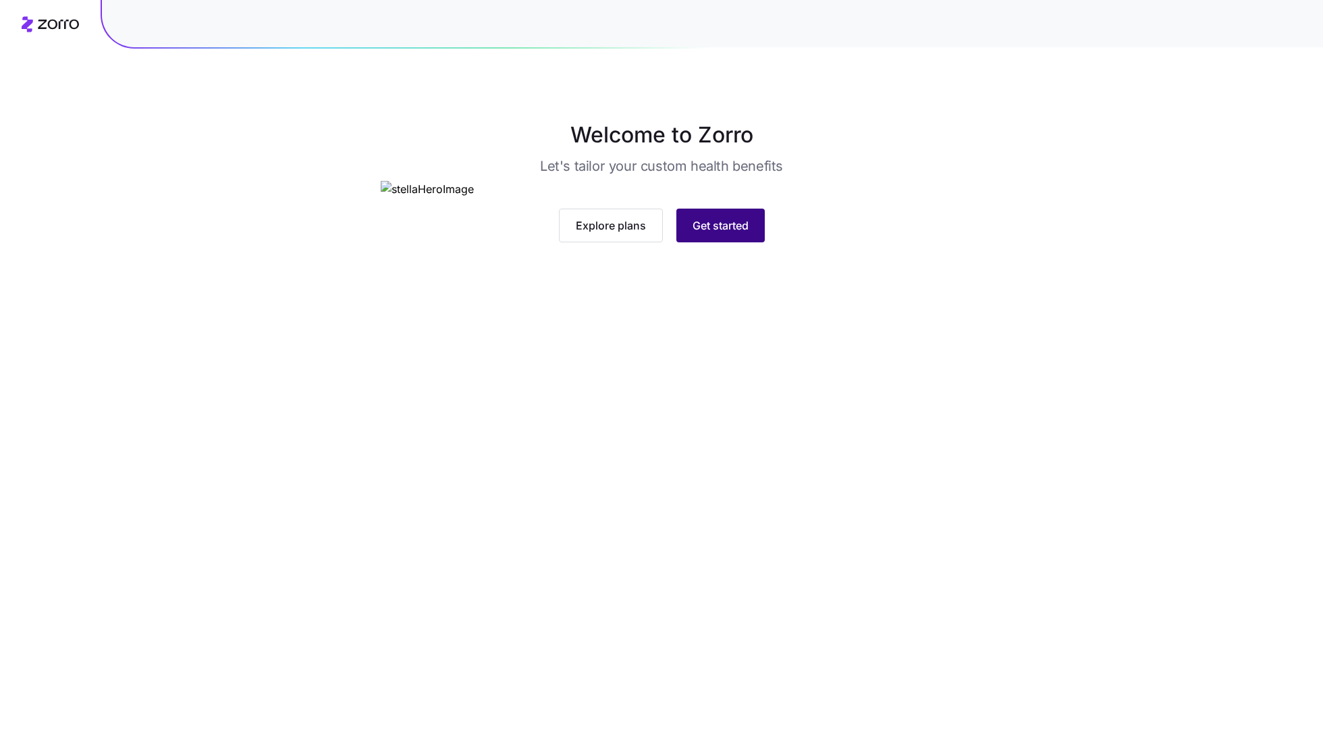
click at [730, 233] on span "Get started" at bounding box center [720, 225] width 56 height 16
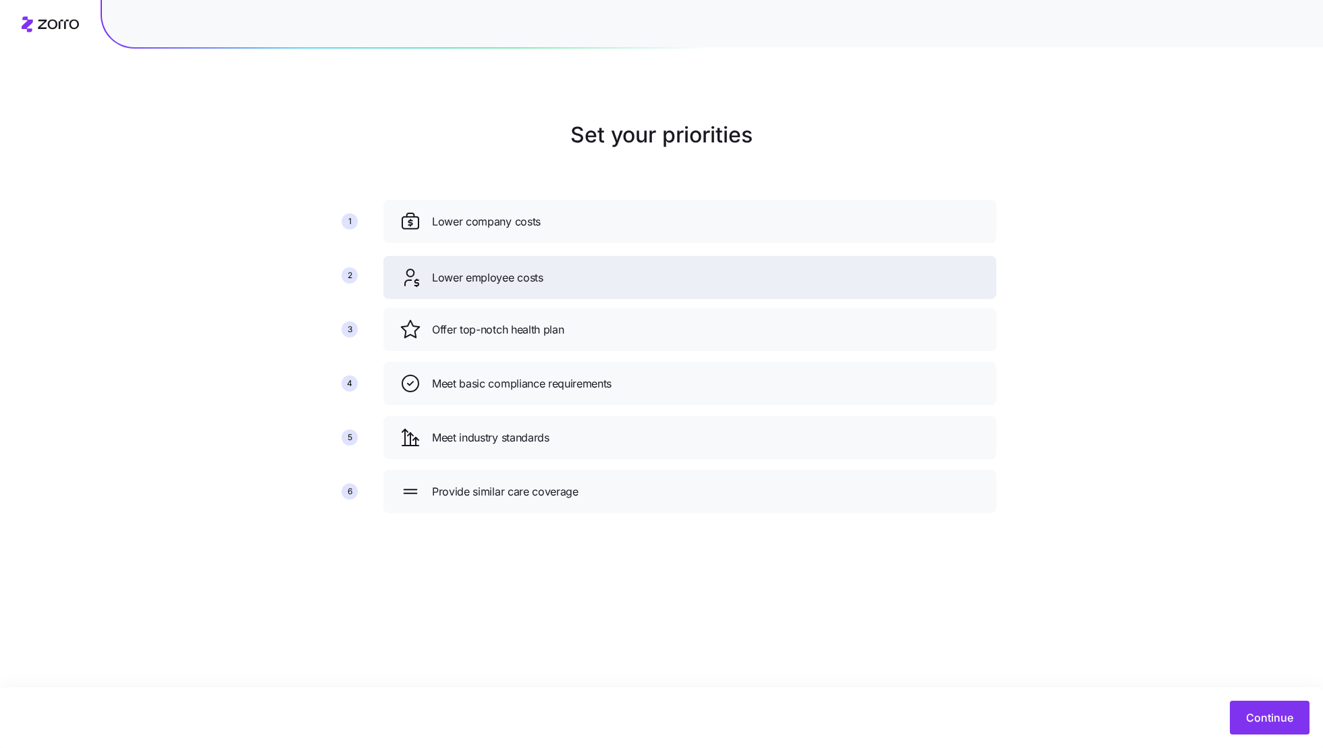
drag, startPoint x: 626, startPoint y: 323, endPoint x: 626, endPoint y: 270, distance: 52.6
click at [626, 270] on div "Lower employee costs" at bounding box center [689, 278] width 580 height 22
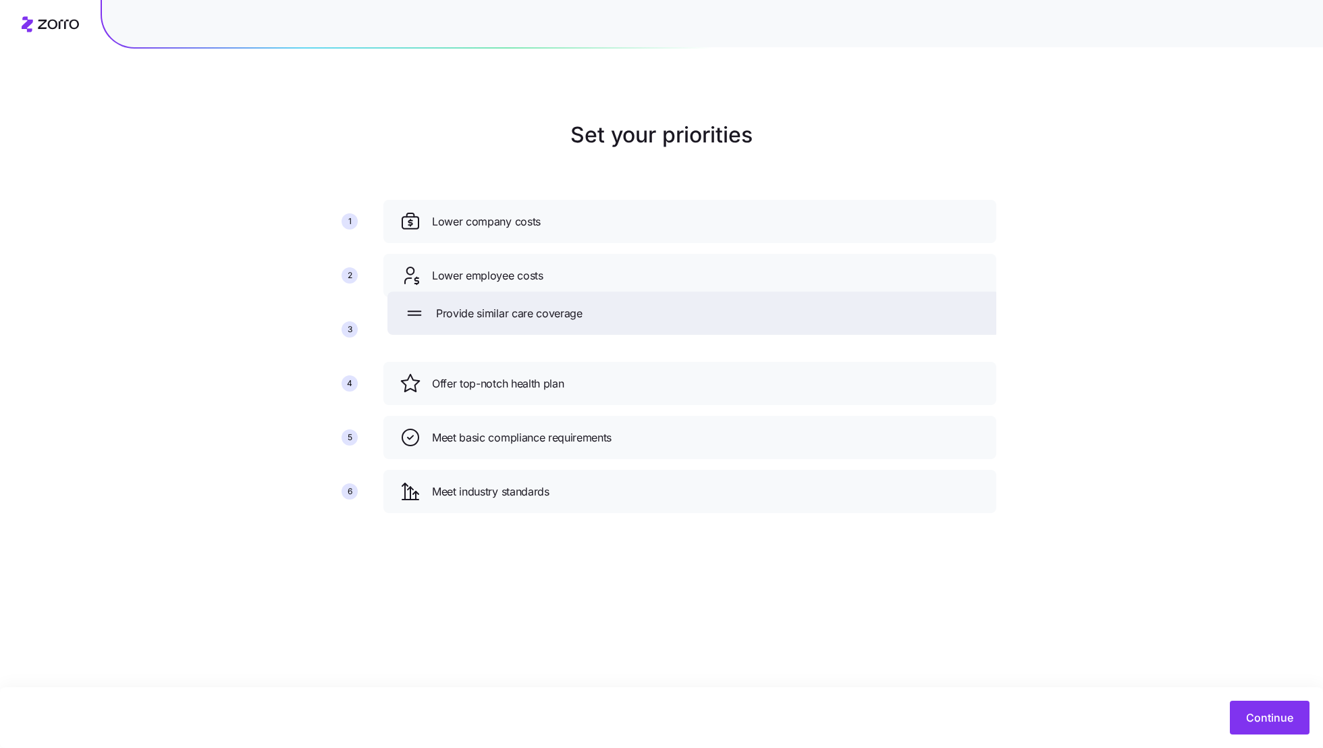
drag, startPoint x: 537, startPoint y: 492, endPoint x: 541, endPoint y: 314, distance: 177.5
click at [541, 314] on span "Provide similar care coverage" at bounding box center [509, 313] width 146 height 17
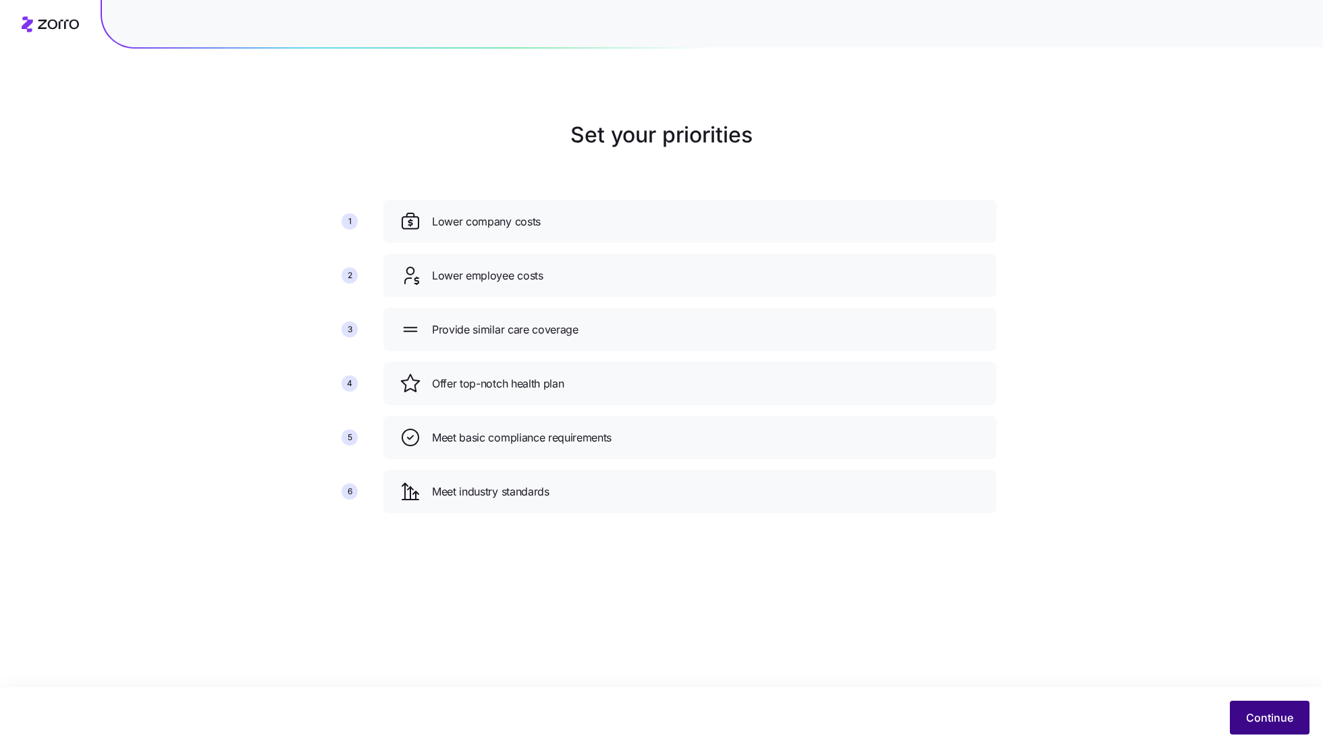
click at [1279, 729] on button "Continue" at bounding box center [1269, 717] width 80 height 34
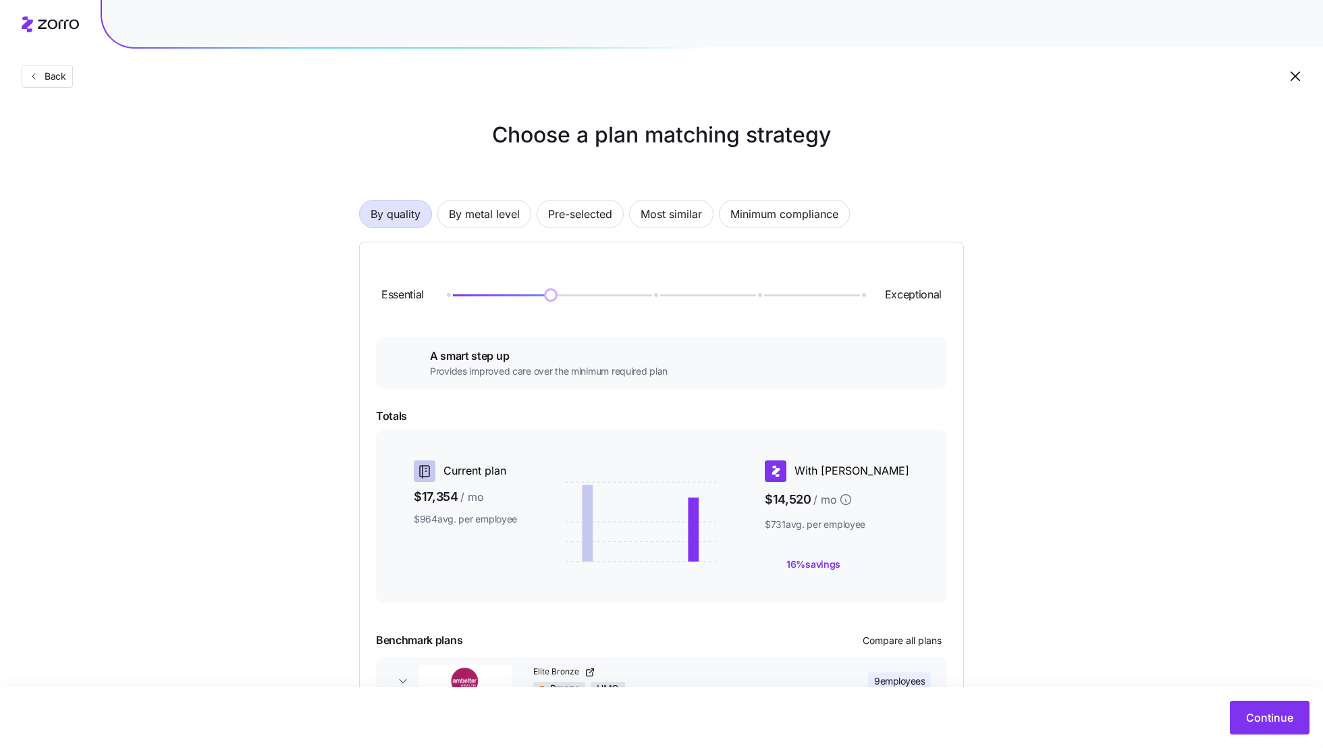
scroll to position [92, 0]
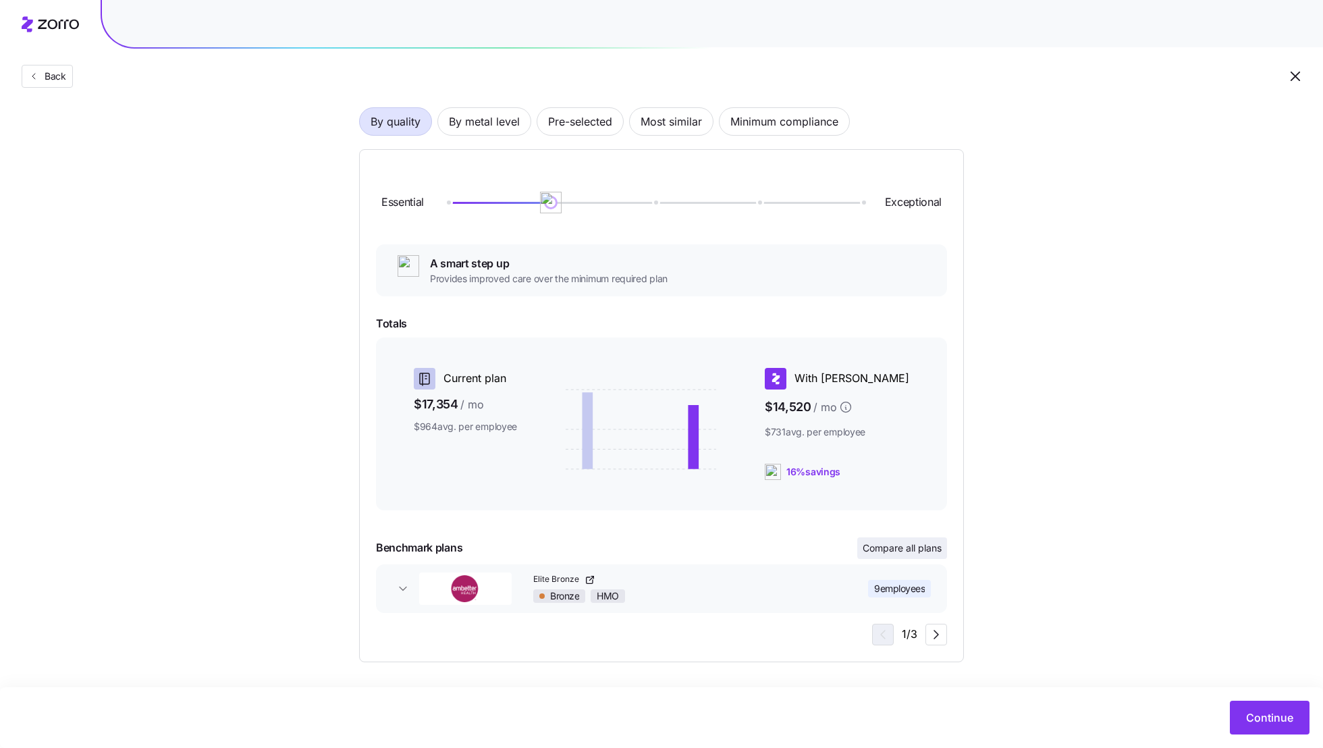
click at [889, 551] on span "Compare all plans" at bounding box center [901, 547] width 79 height 13
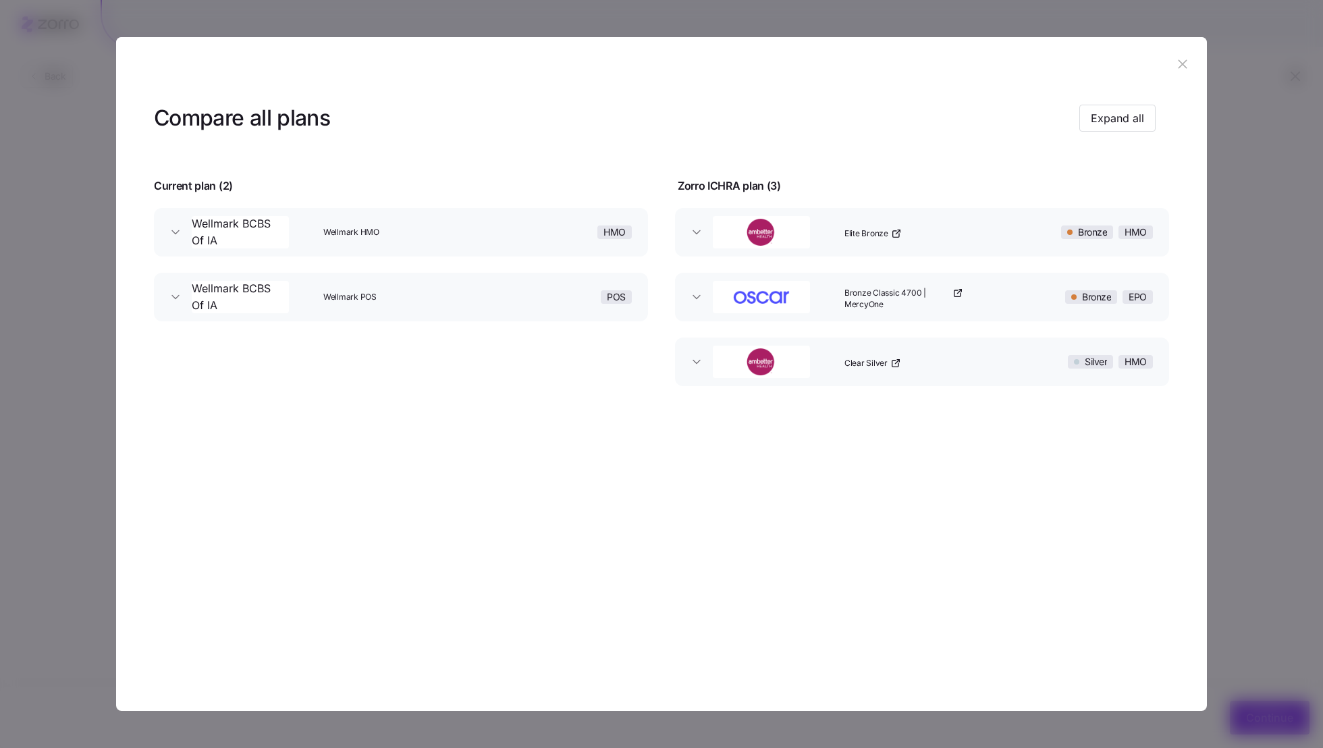
click at [406, 238] on div "Wellmark HMO" at bounding box center [412, 232] width 188 height 43
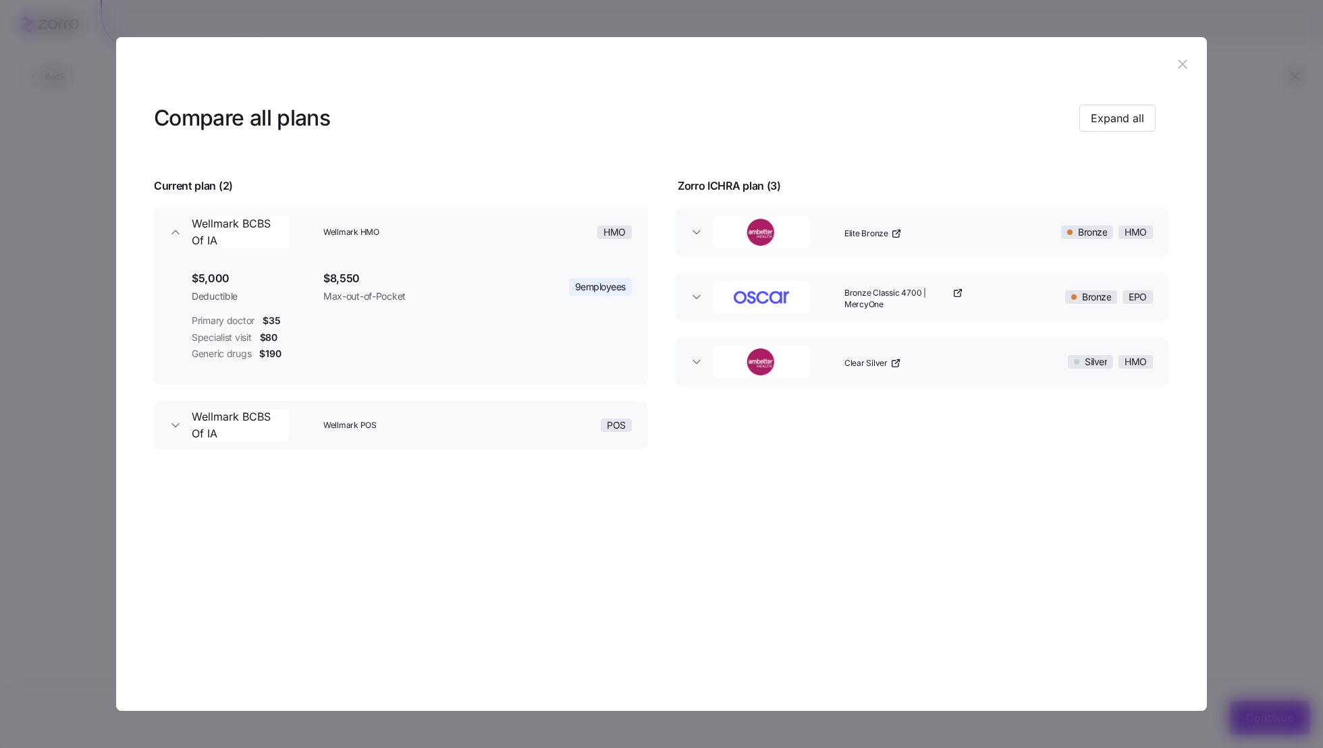
click at [406, 238] on div "Wellmark HMO" at bounding box center [412, 232] width 188 height 43
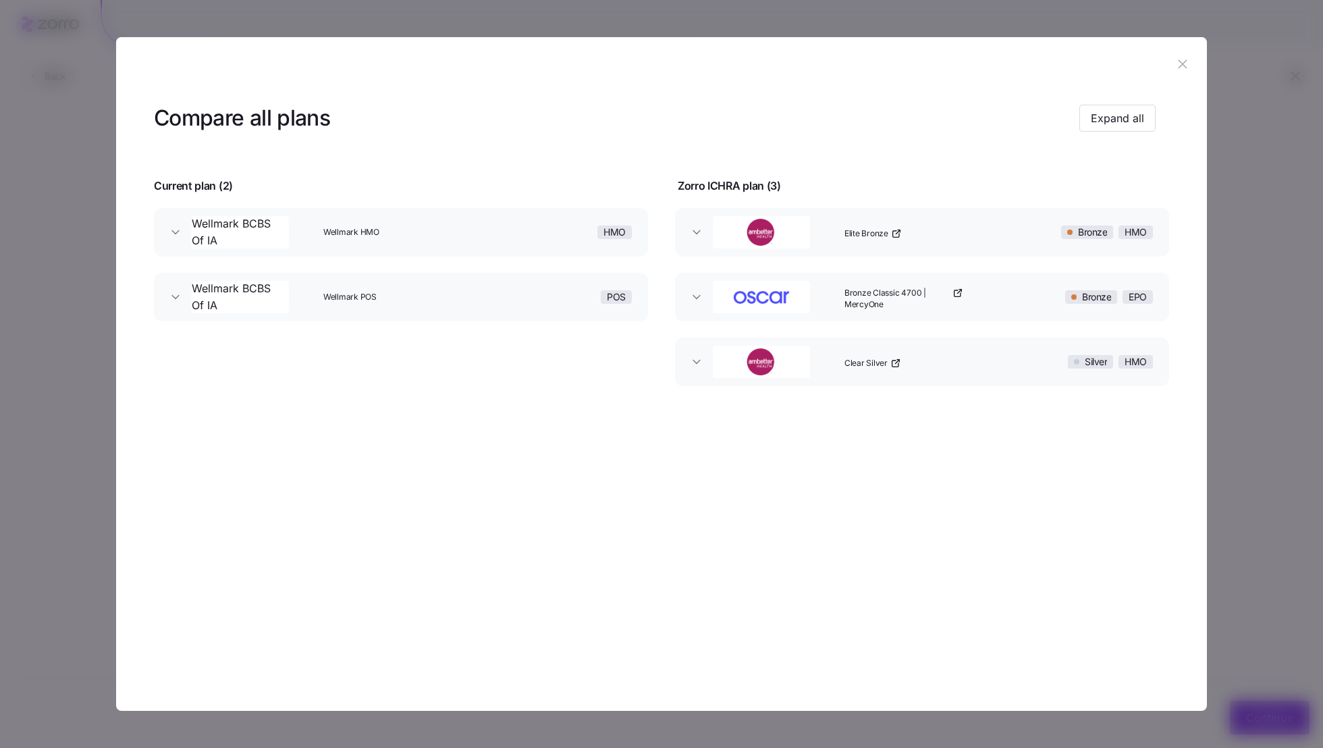
click at [467, 289] on div "Wellmark POS" at bounding box center [412, 296] width 188 height 43
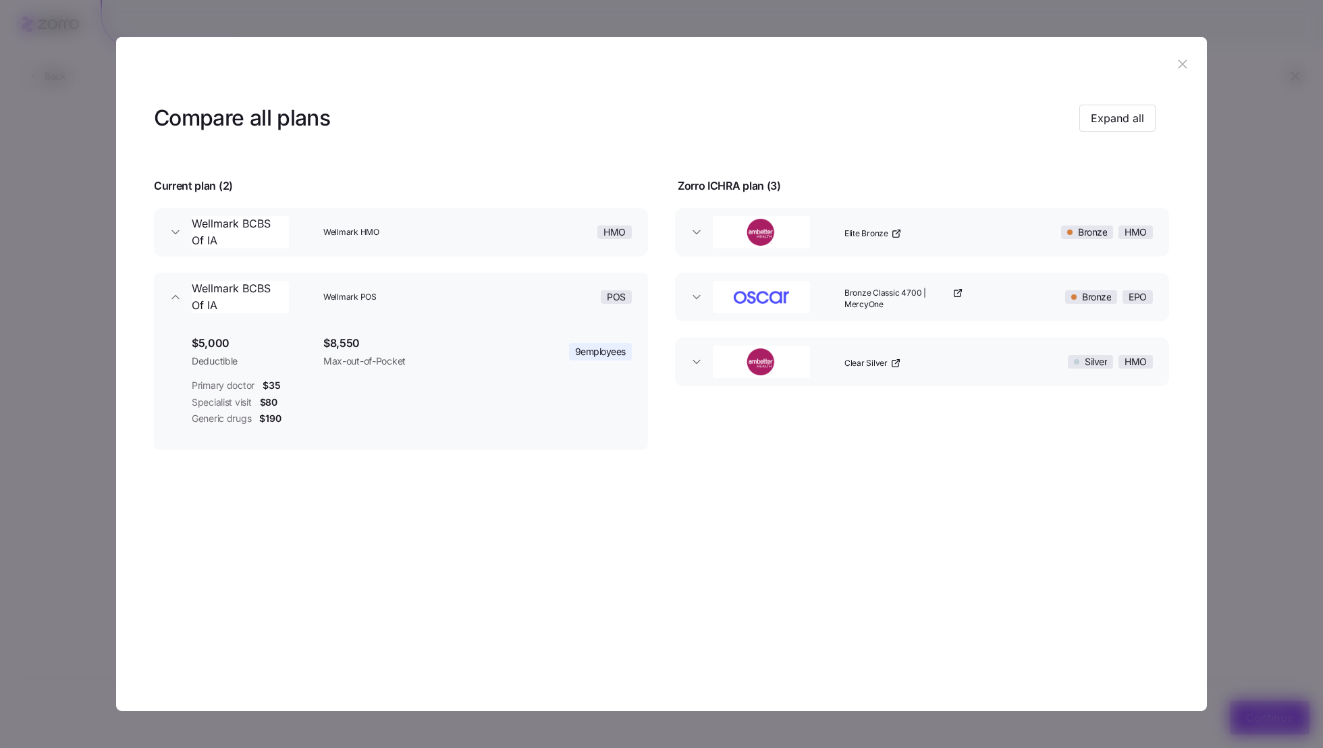
click at [467, 289] on div "Wellmark POS" at bounding box center [412, 296] width 188 height 43
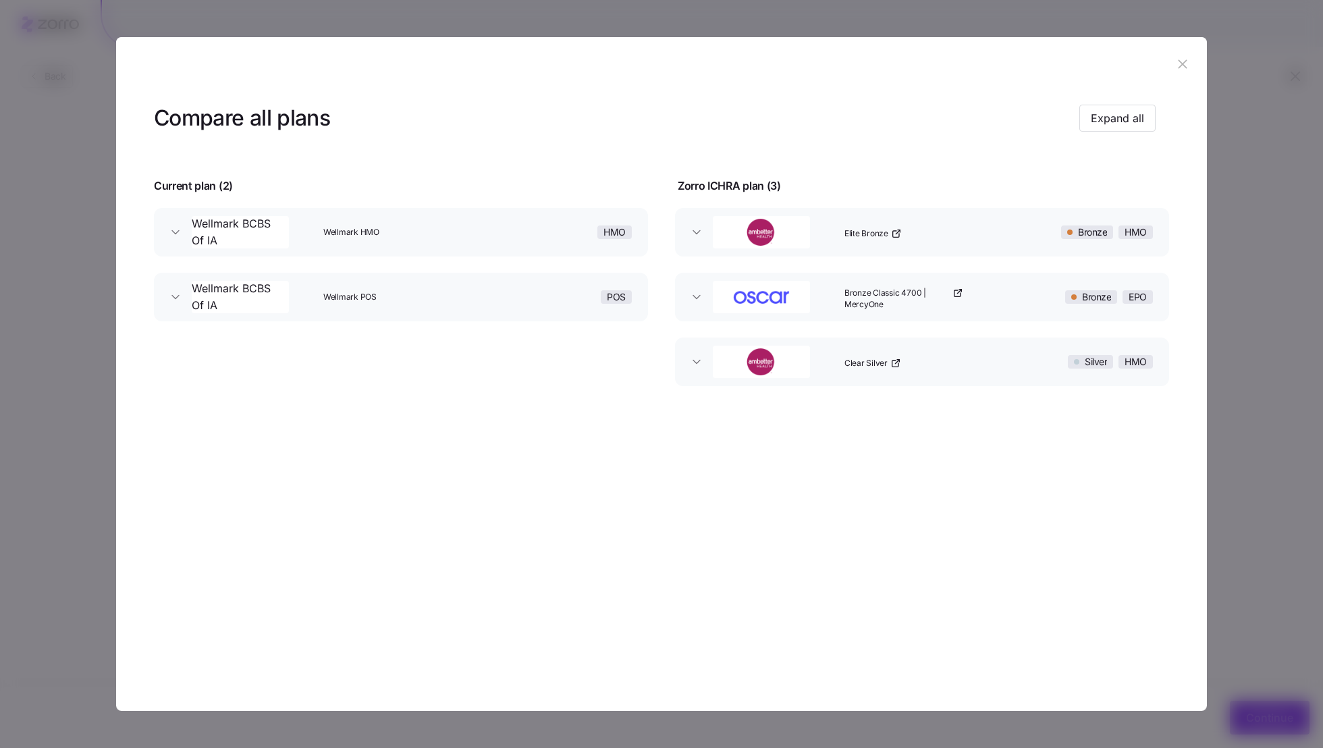
click at [943, 237] on div "Elite Bronze" at bounding box center [933, 232] width 188 height 43
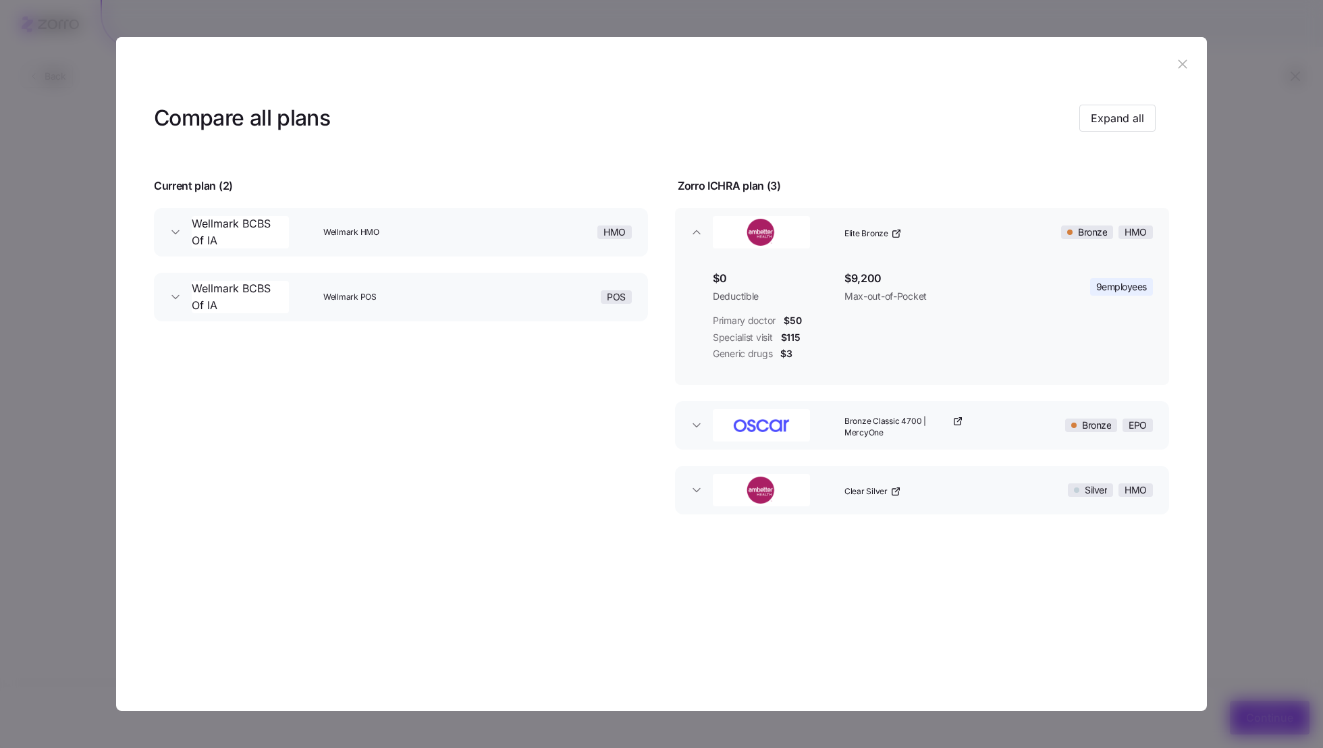
click at [943, 236] on div "Elite Bronze" at bounding box center [933, 232] width 188 height 43
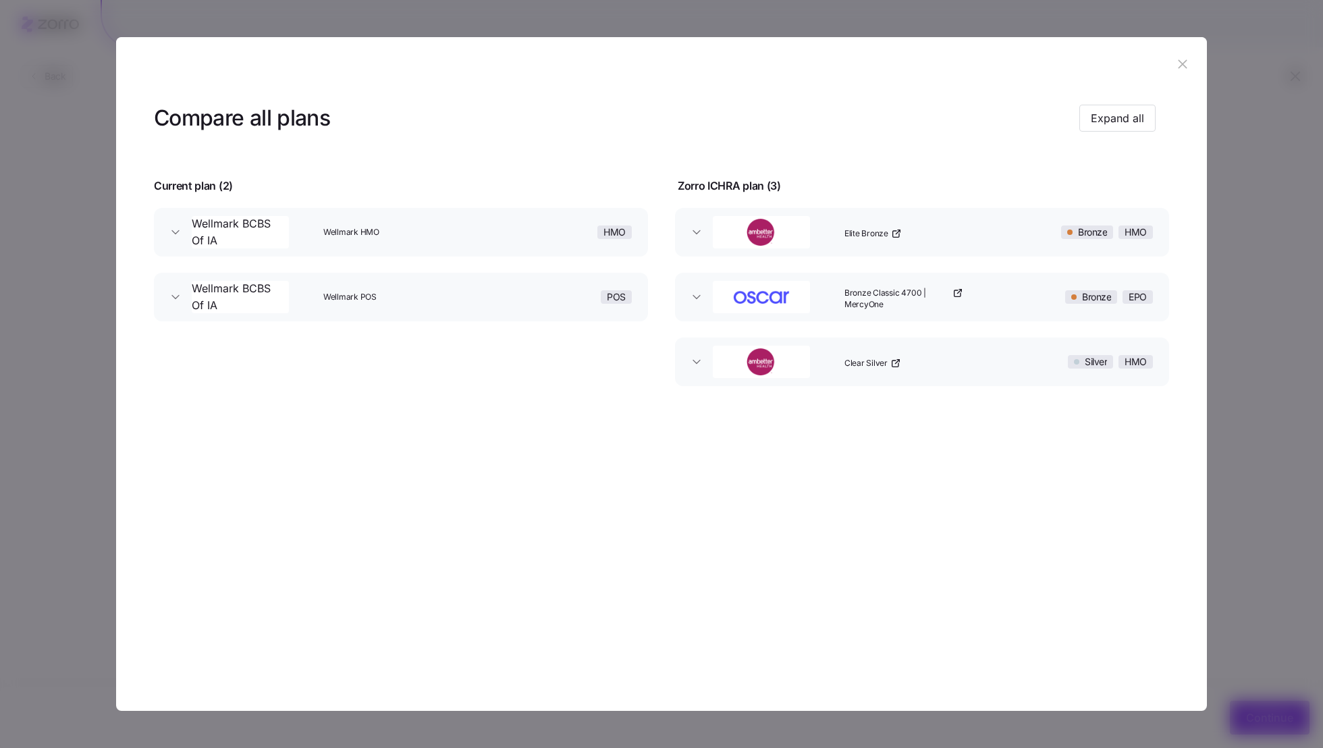
click at [975, 300] on div "Bronze Classic 4700 | MercyOne" at bounding box center [933, 296] width 188 height 43
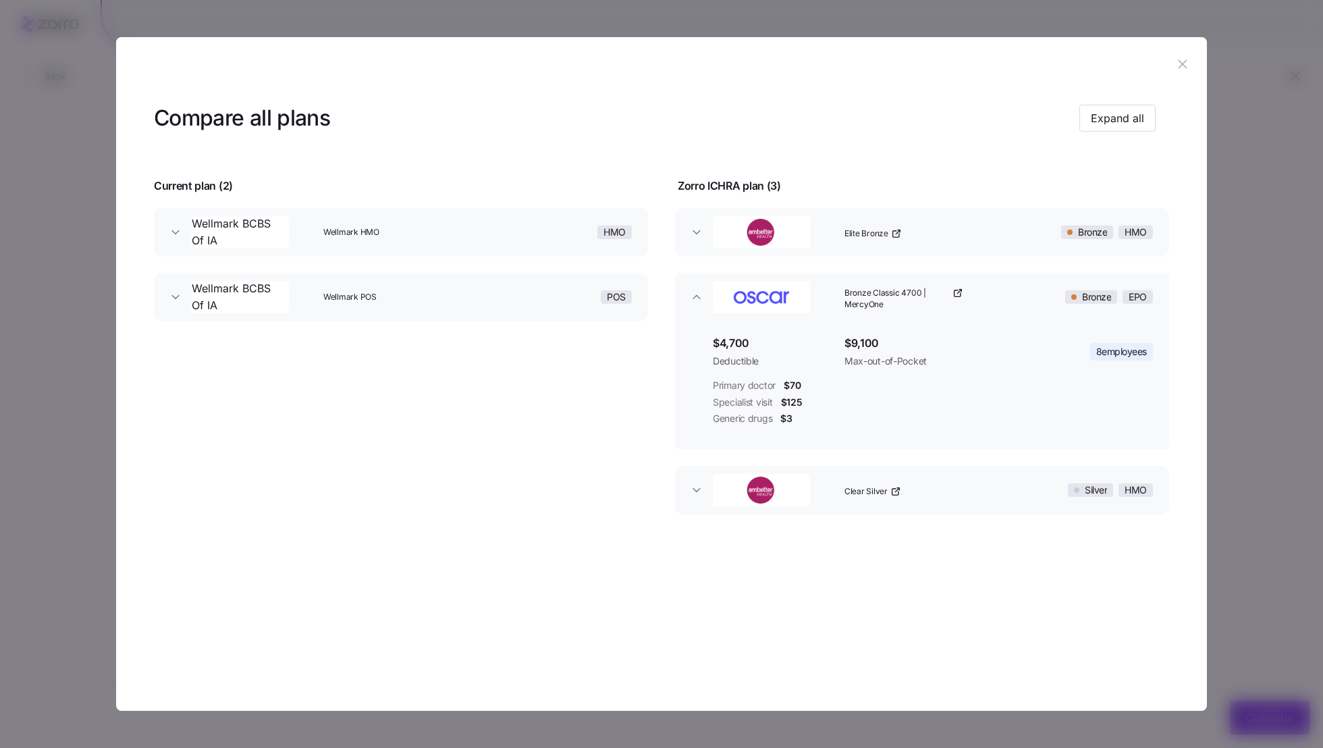
click at [1004, 466] on button "Clear Silver Silver HMO" at bounding box center [922, 490] width 494 height 49
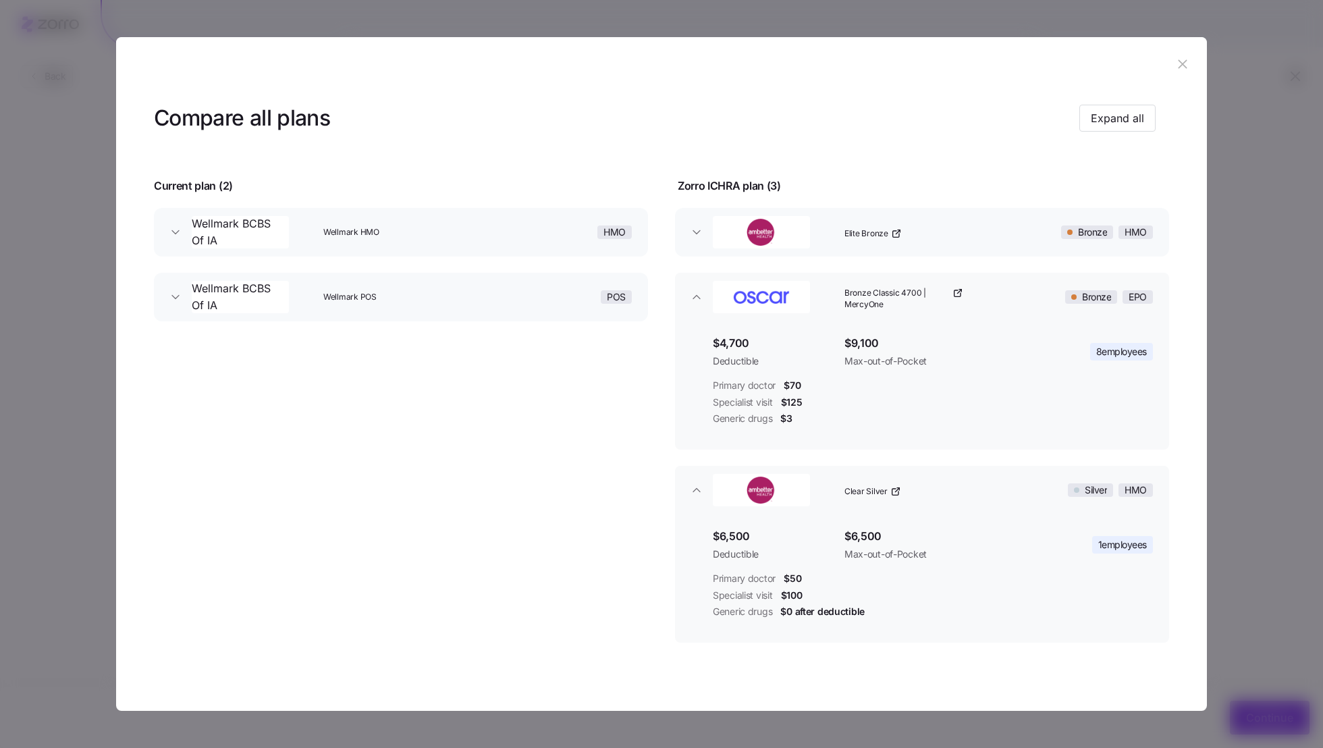
click at [1175, 62] on icon "button" at bounding box center [1182, 64] width 15 height 15
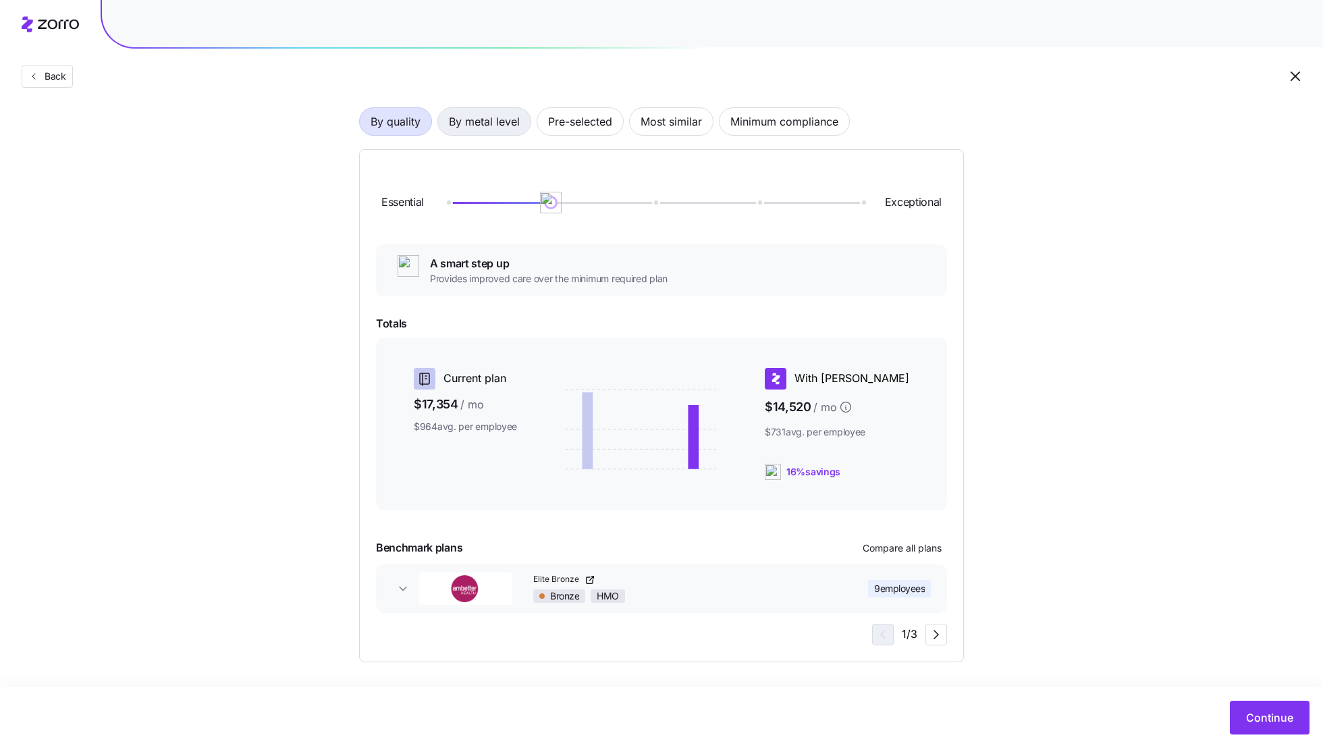
click at [482, 127] on span "By metal level" at bounding box center [484, 121] width 71 height 27
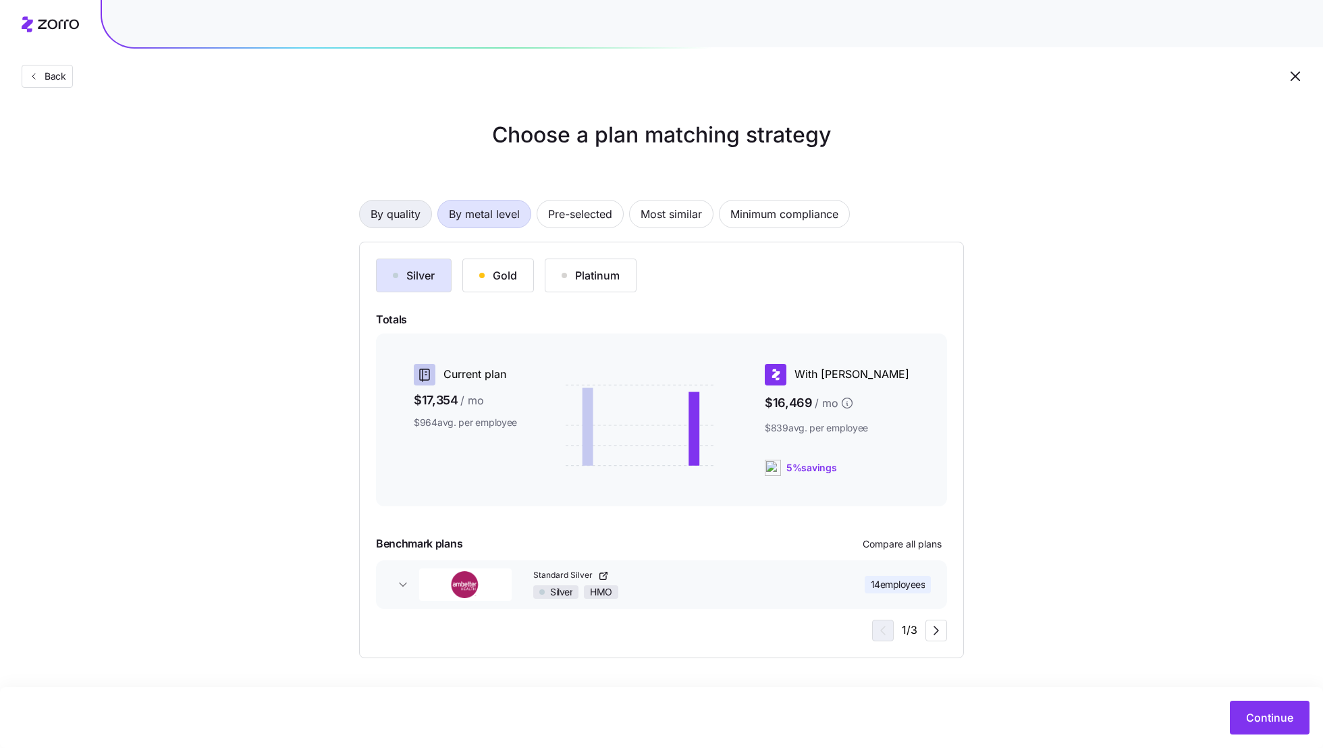
click at [410, 211] on span "By quality" at bounding box center [395, 213] width 50 height 27
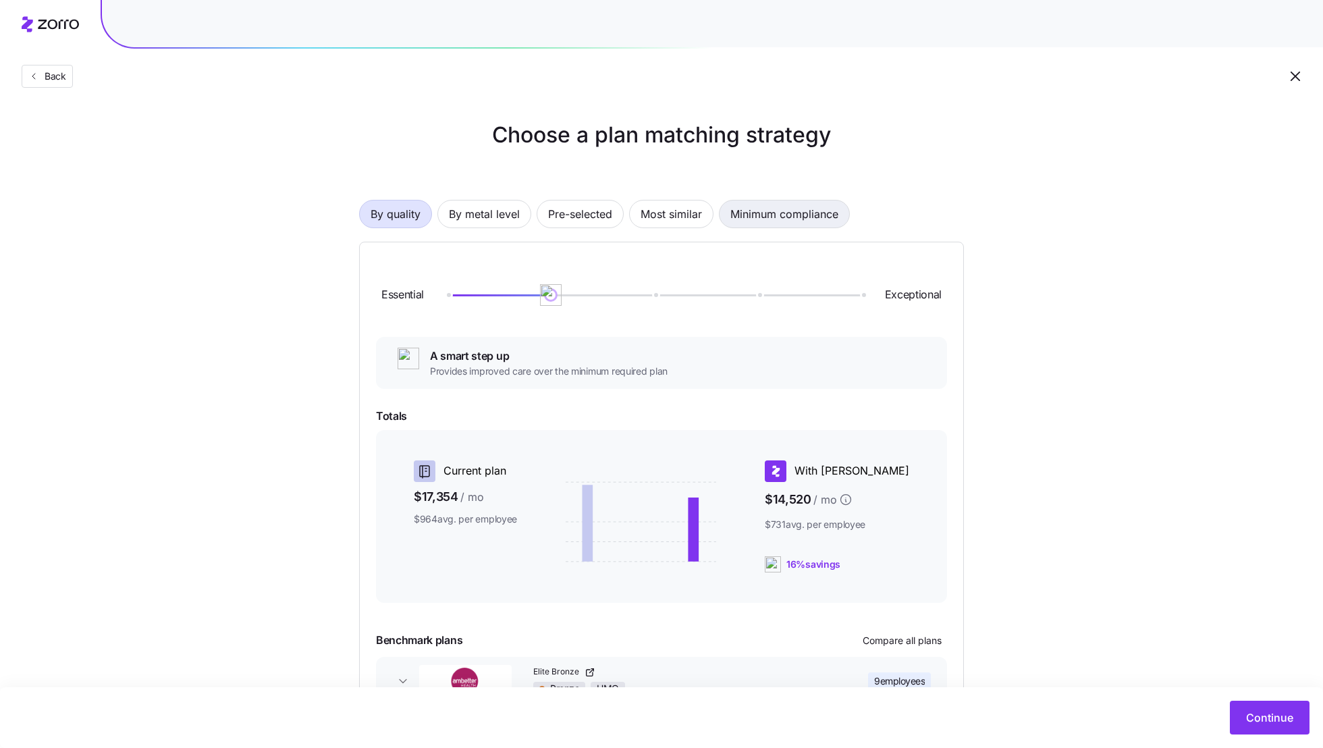
click at [777, 209] on span "Minimum compliance" at bounding box center [784, 213] width 108 height 27
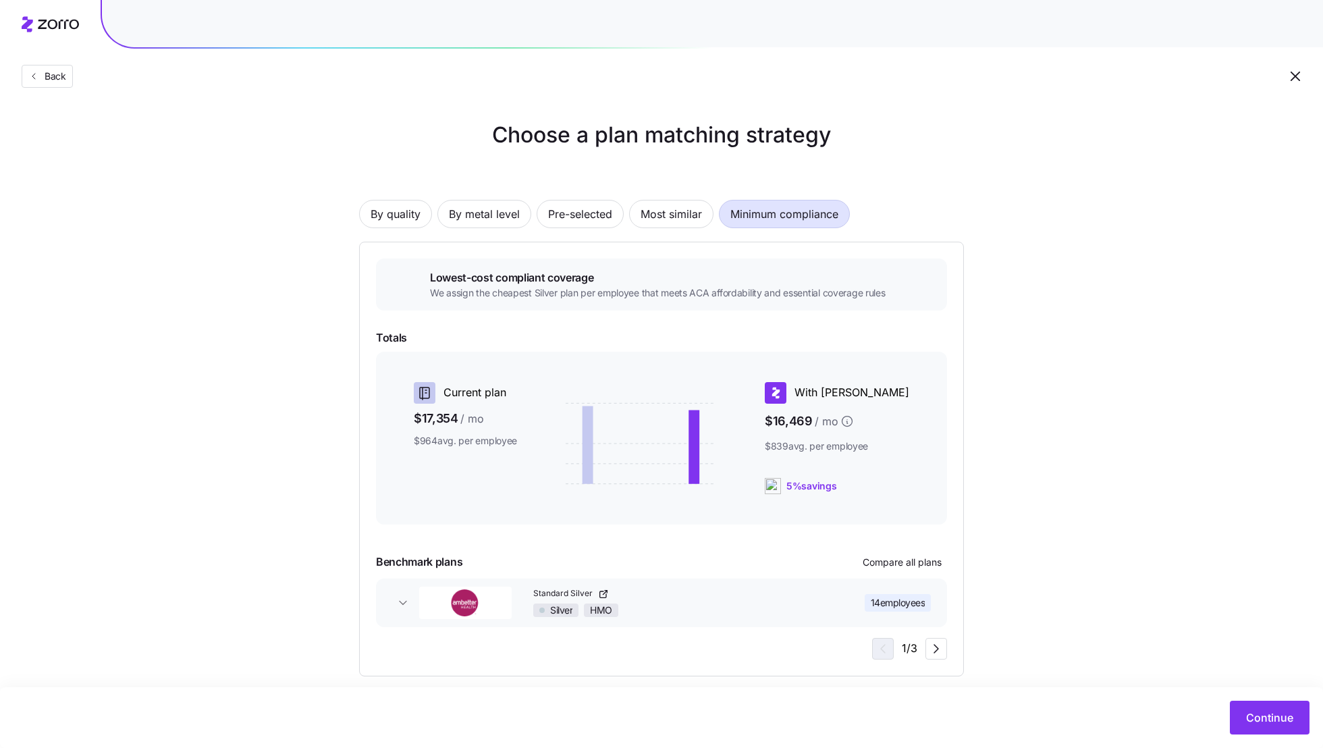
scroll to position [14, 0]
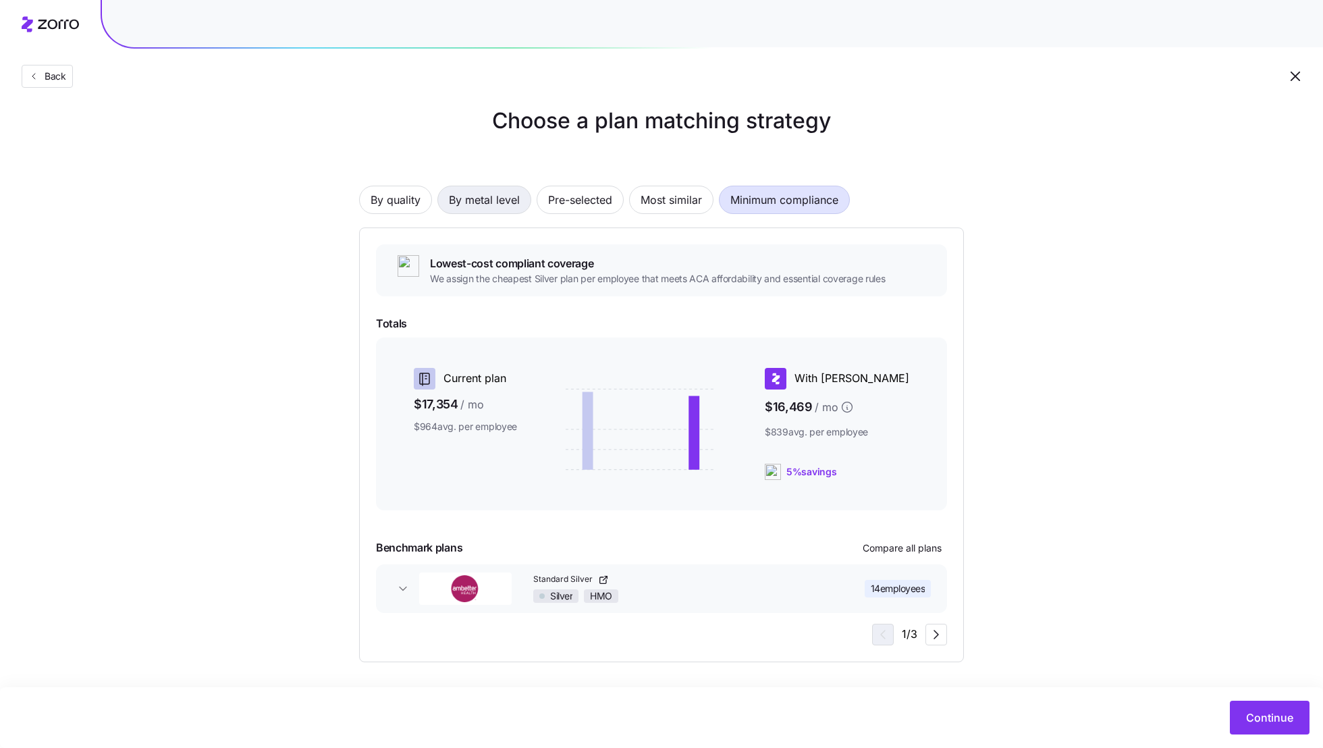
click at [467, 199] on span "By metal level" at bounding box center [484, 199] width 71 height 27
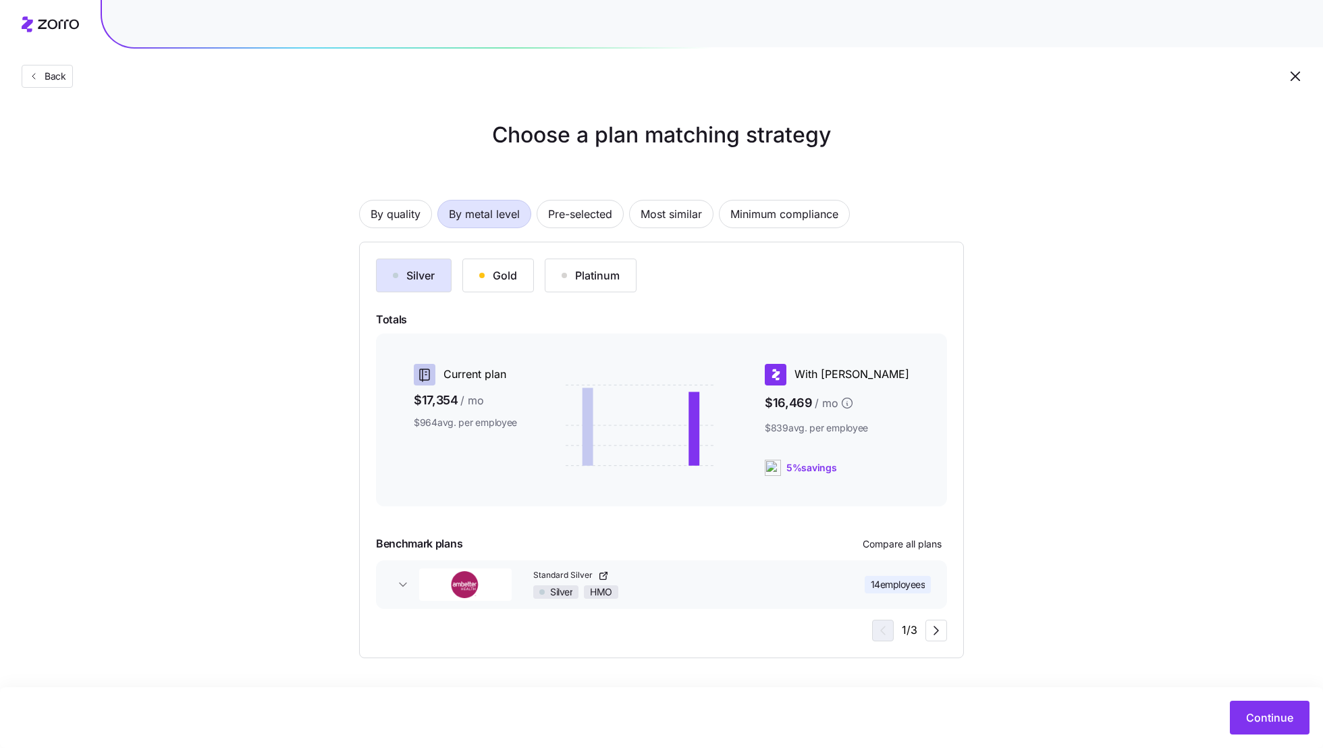
scroll to position [0, 0]
click at [1256, 714] on span "Continue" at bounding box center [1269, 717] width 47 height 16
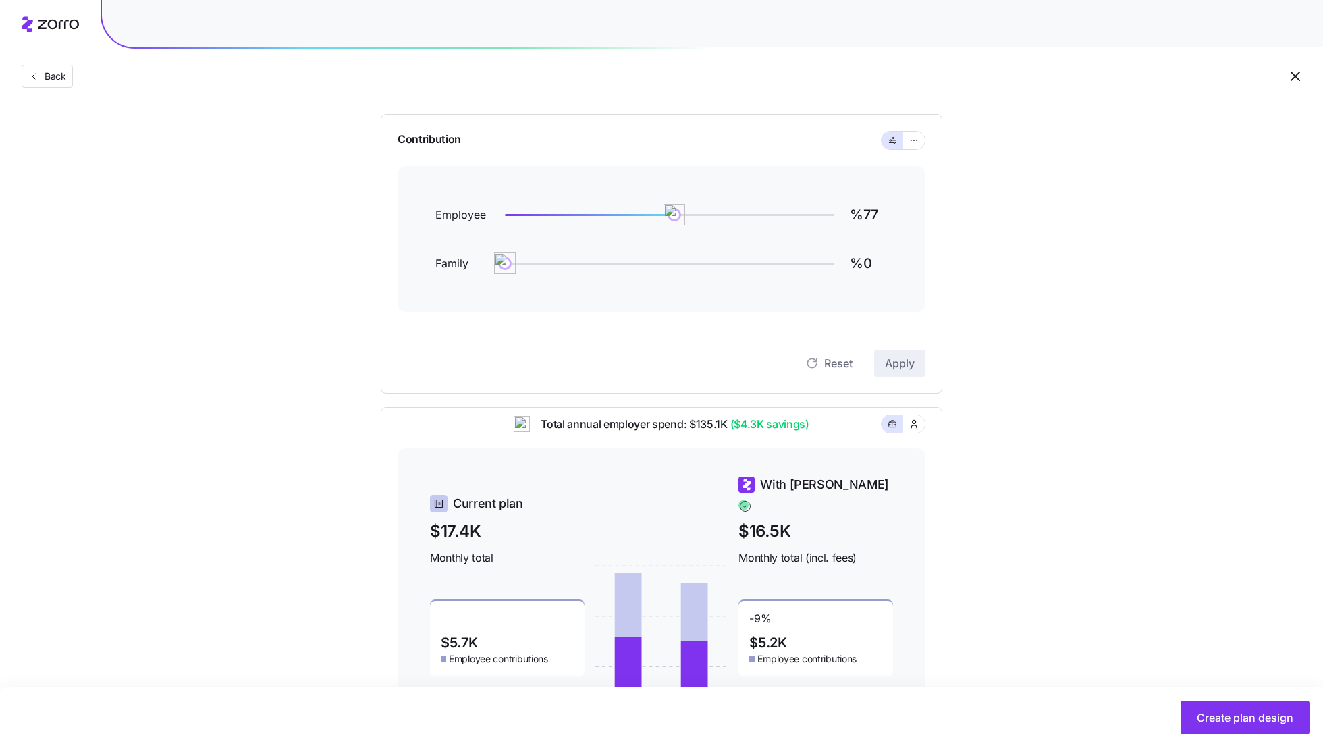
scroll to position [115, 0]
click at [671, 215] on img at bounding box center [671, 216] width 23 height 23
click at [907, 362] on span "Apply" at bounding box center [900, 365] width 30 height 16
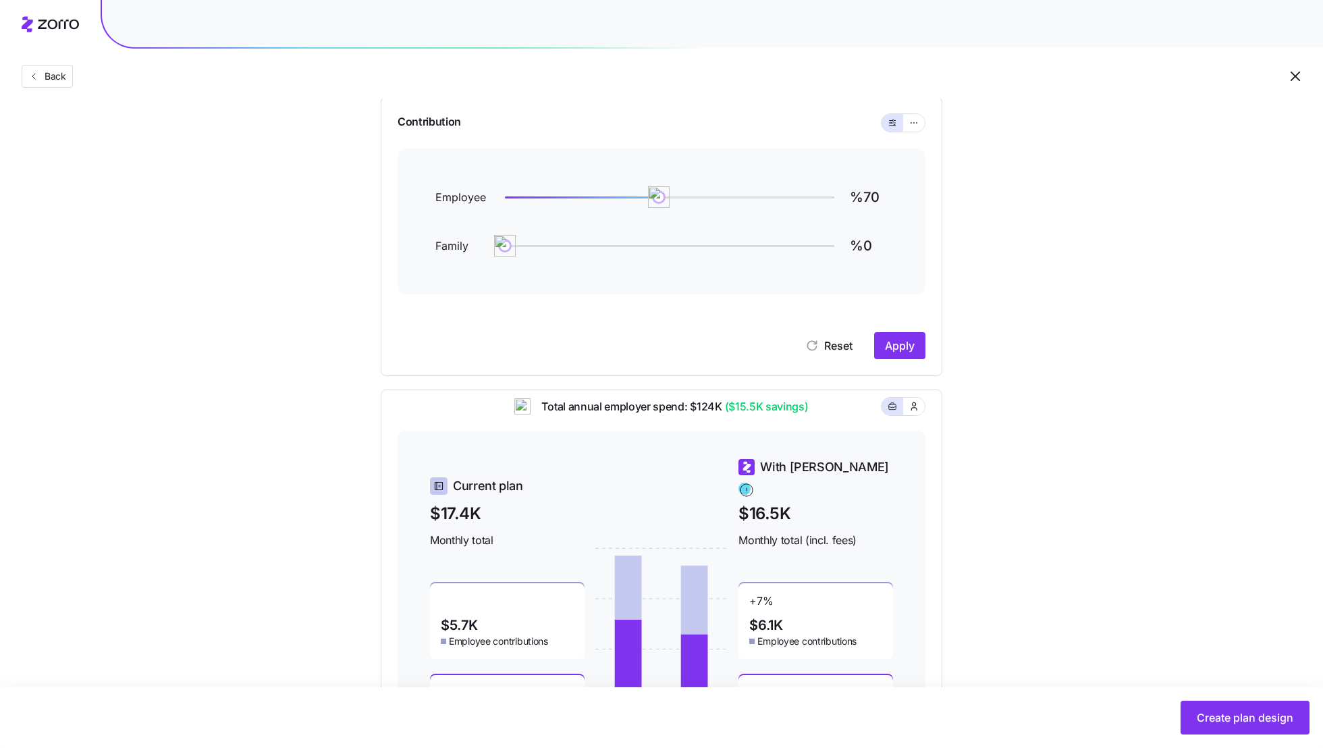
scroll to position [102, 0]
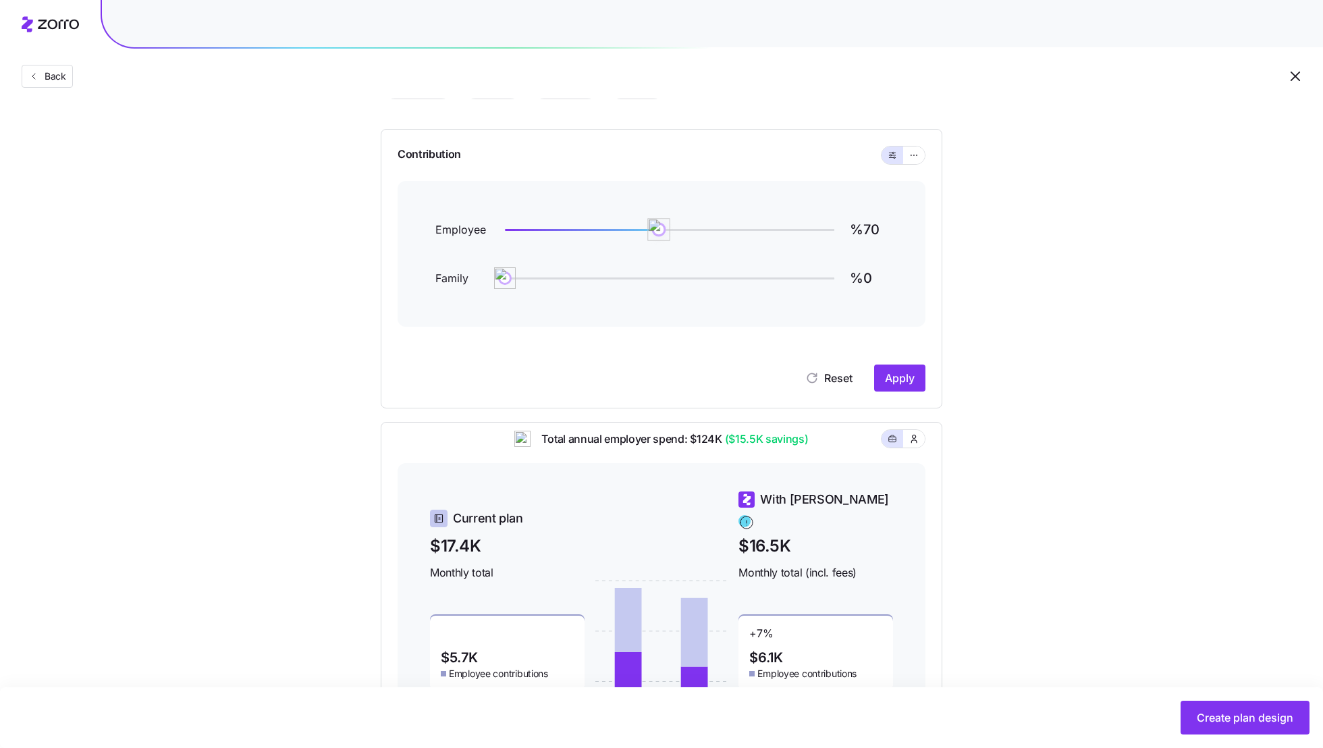
click at [659, 232] on img at bounding box center [658, 229] width 23 height 23
click at [898, 379] on span "Apply" at bounding box center [900, 378] width 30 height 16
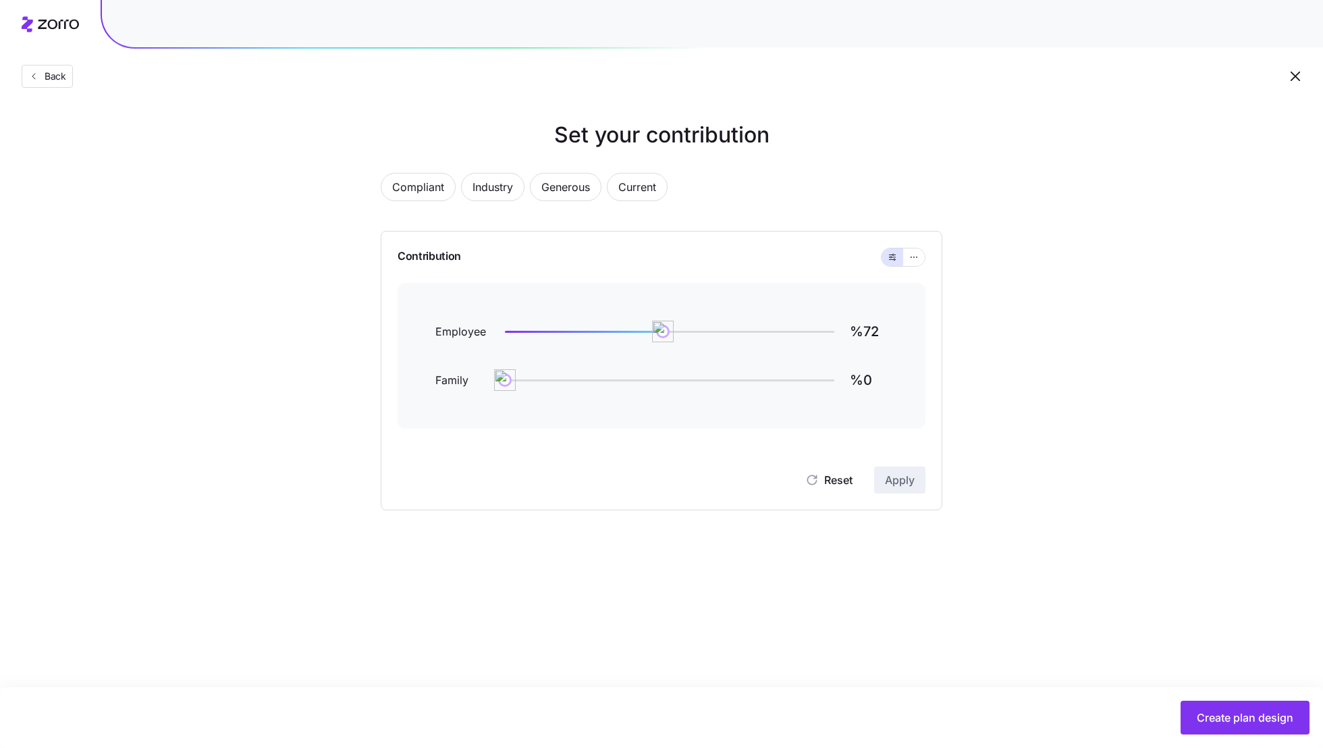
scroll to position [0, 0]
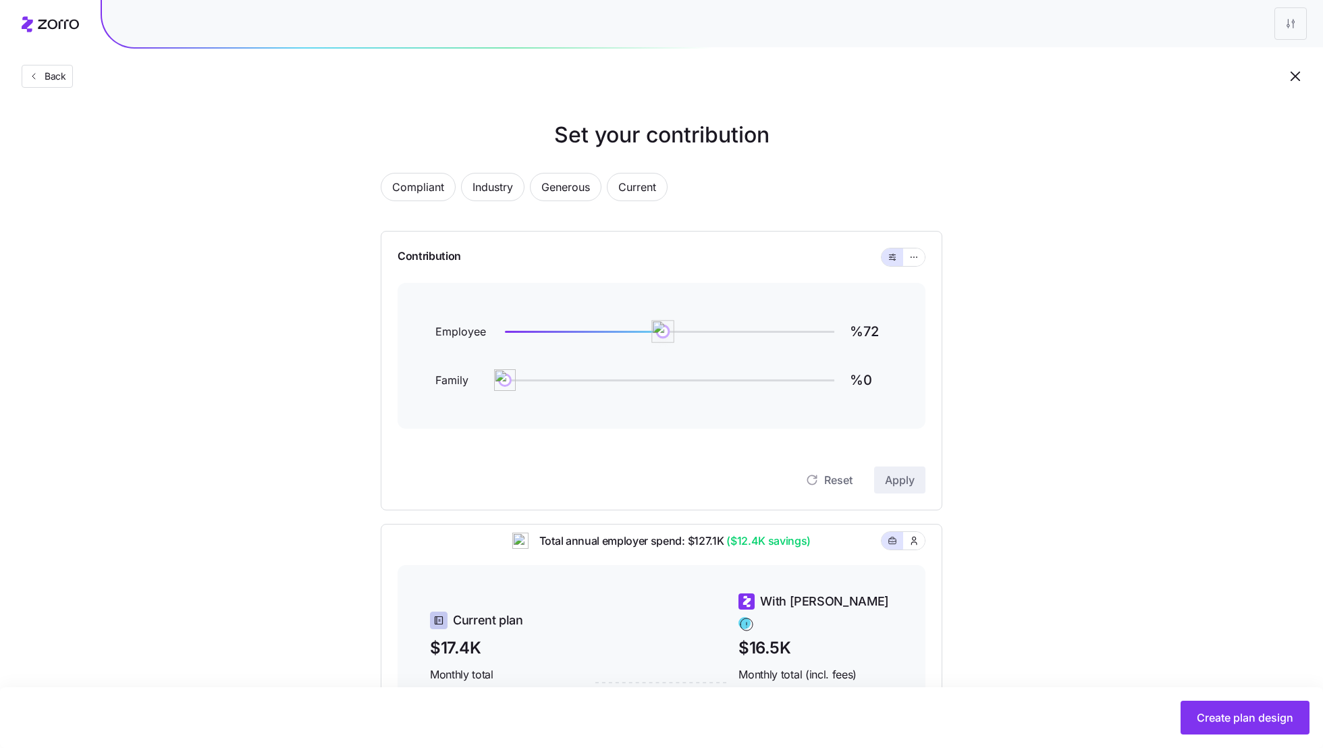
click at [663, 331] on img at bounding box center [662, 331] width 23 height 23
type input "%73"
click at [905, 486] on span "Apply" at bounding box center [900, 480] width 30 height 16
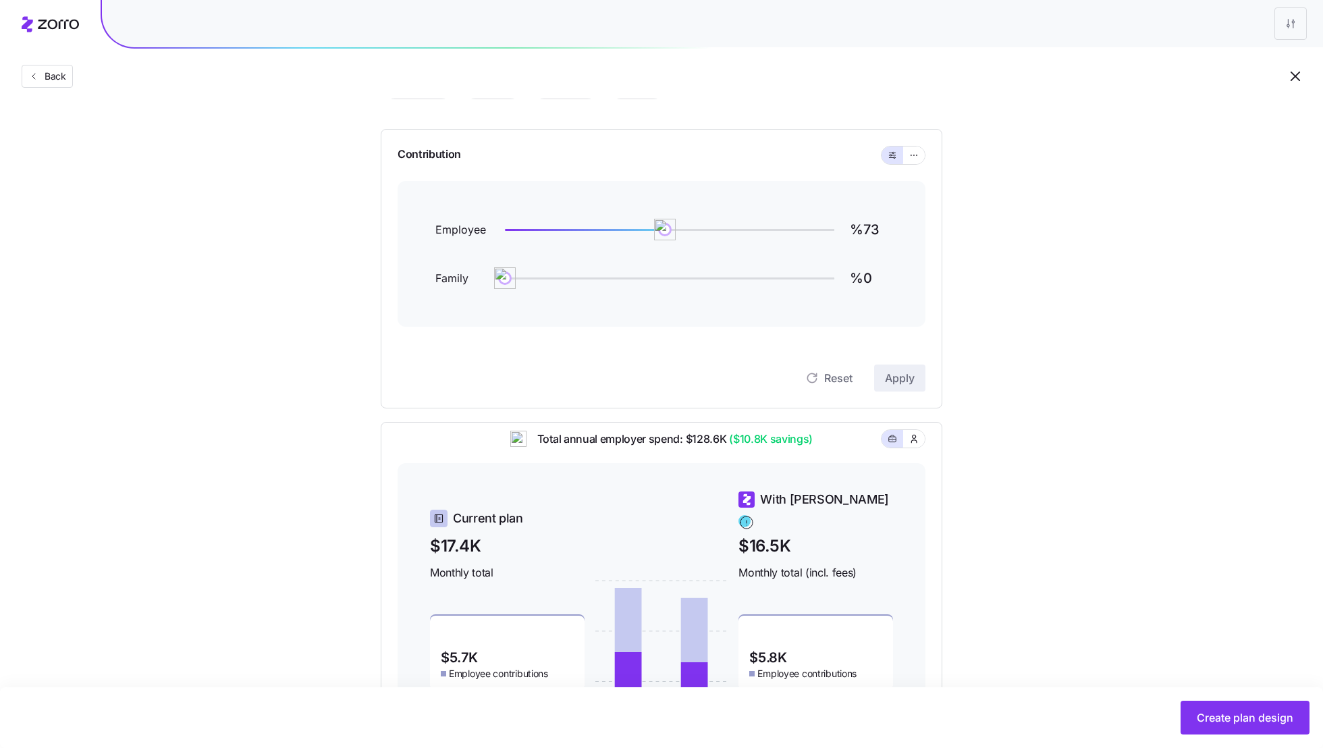
scroll to position [91, 0]
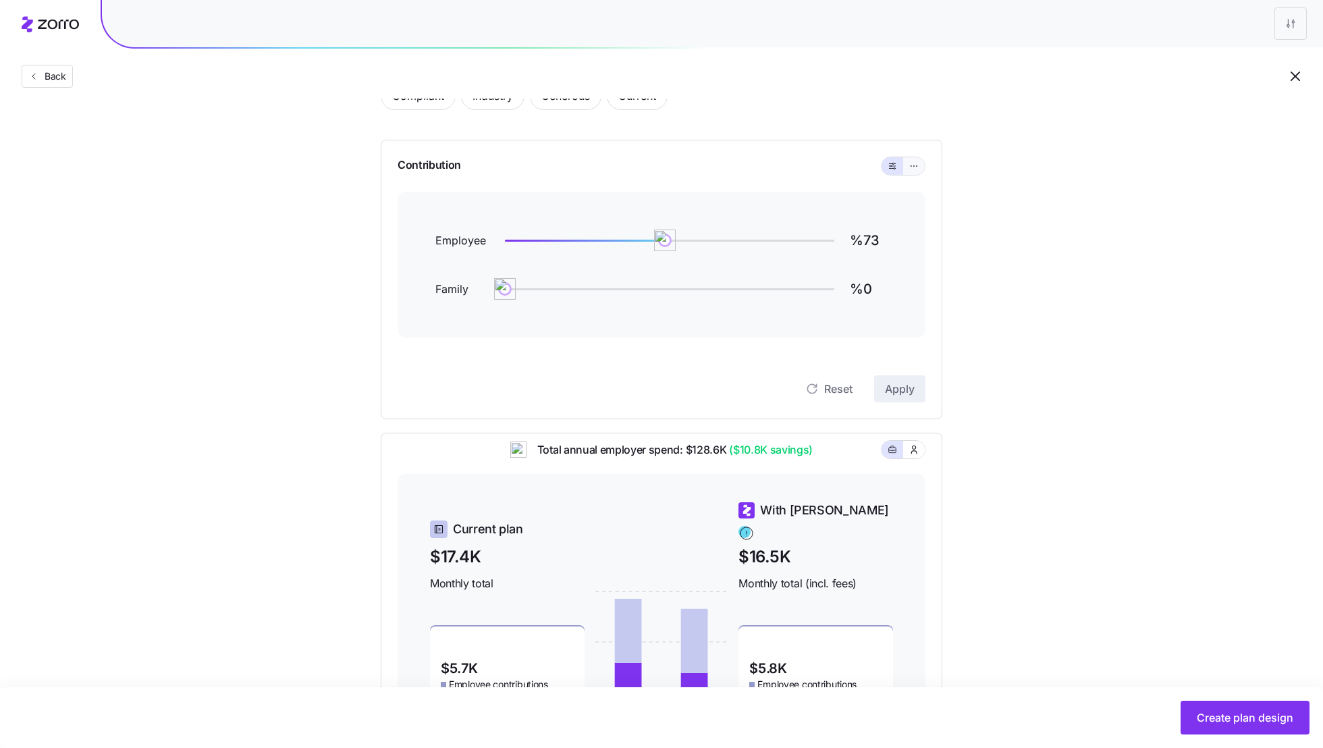
click at [911, 163] on icon "button" at bounding box center [913, 166] width 9 height 16
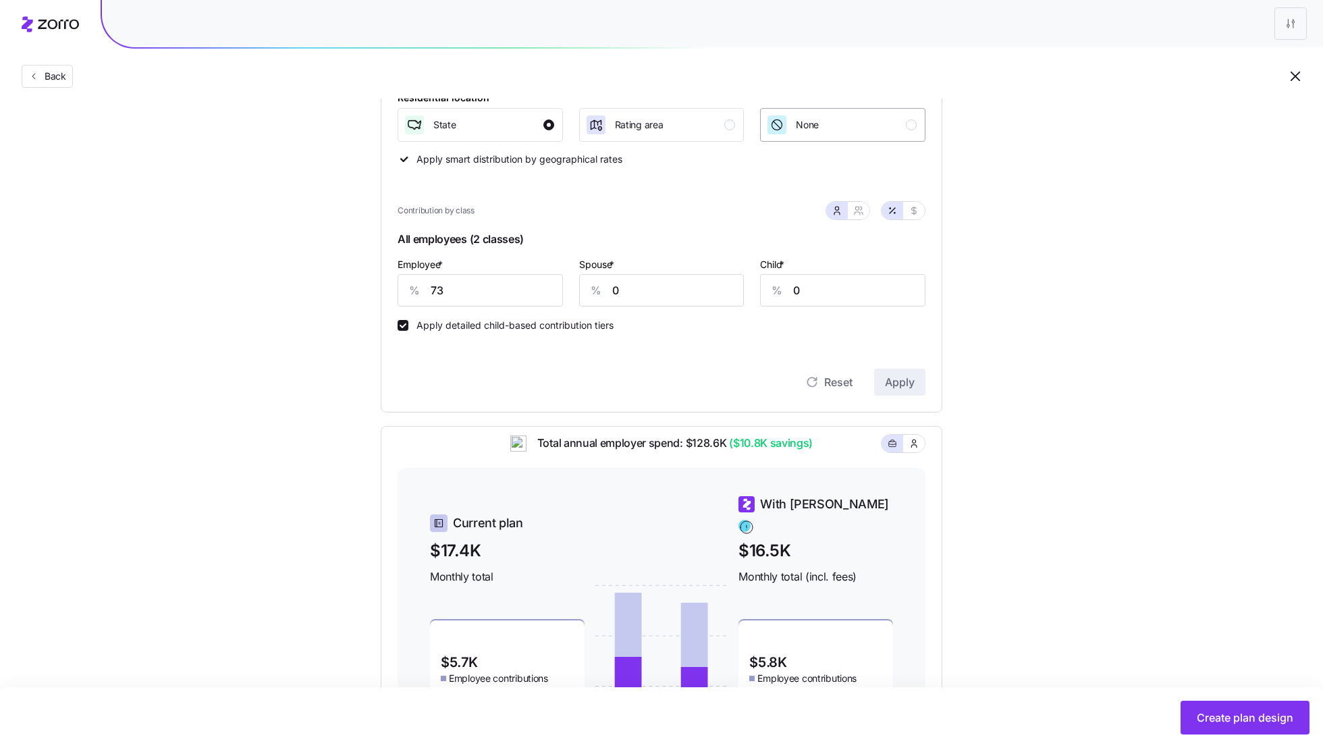
scroll to position [279, 0]
click at [860, 215] on icon "button" at bounding box center [858, 211] width 11 height 11
type input "37"
type input "46"
